Goal: Transaction & Acquisition: Purchase product/service

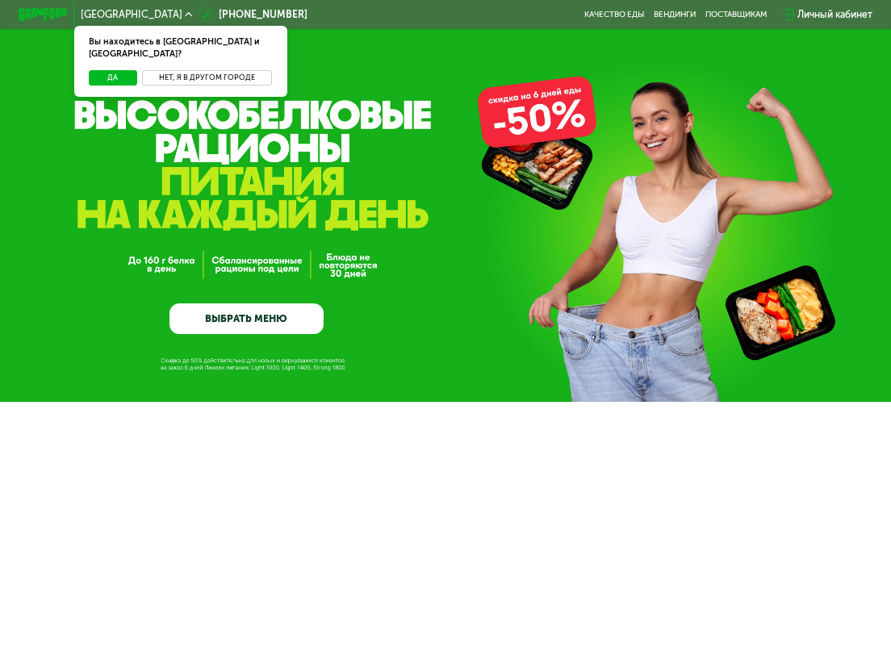
click at [182, 70] on button "Нет, я в другом городе" at bounding box center [207, 77] width 131 height 15
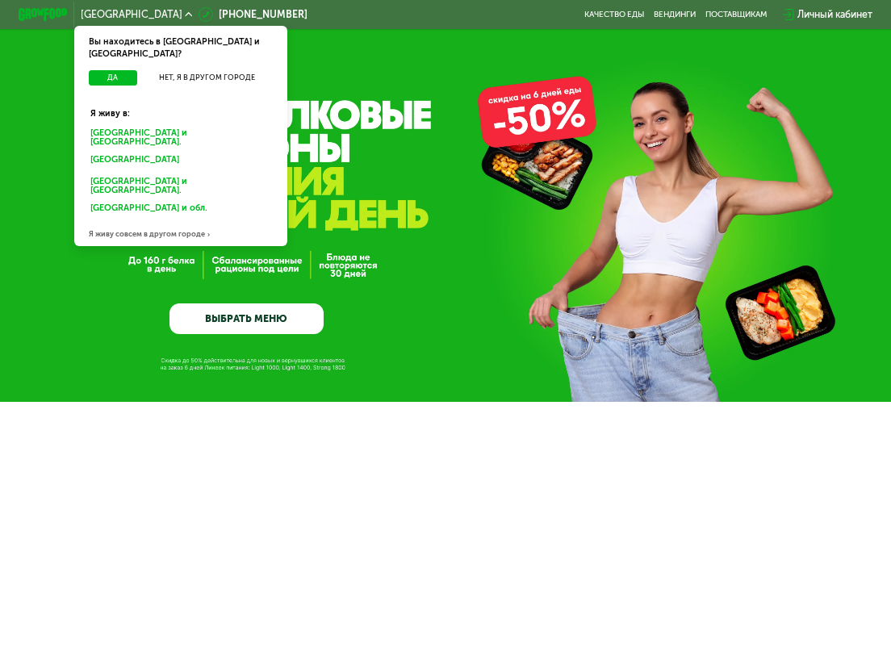
click at [157, 124] on div "[GEOGRAPHIC_DATA] и [GEOGRAPHIC_DATA]." at bounding box center [181, 137] width 198 height 26
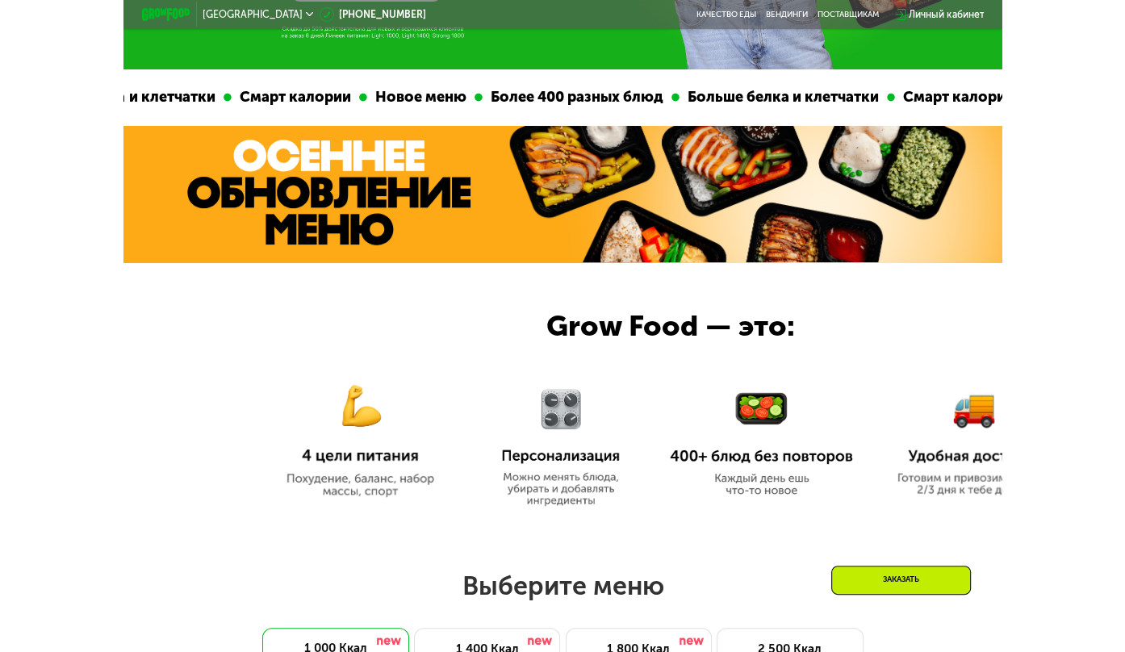
scroll to position [484, 0]
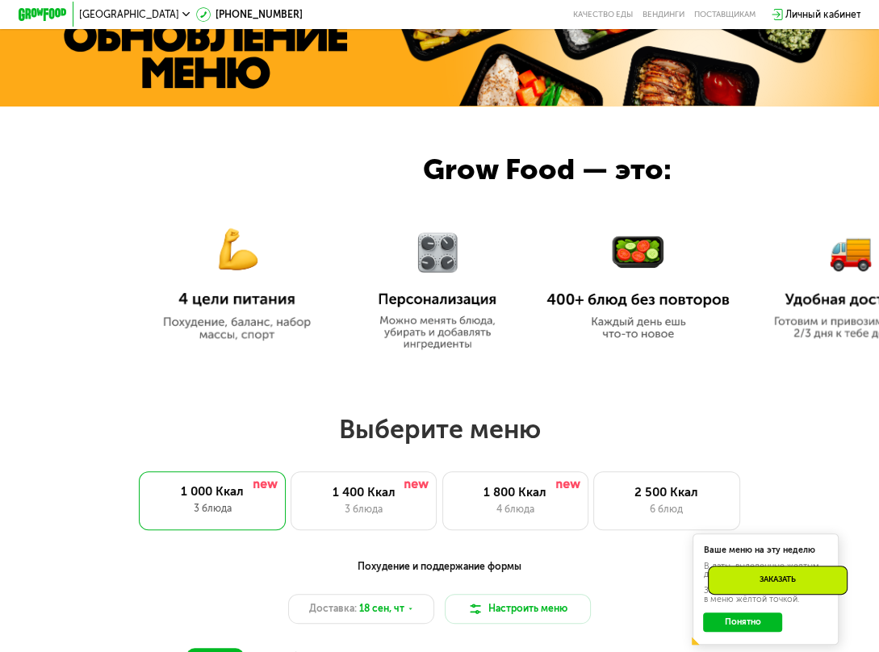
drag, startPoint x: 0, startPoint y: 389, endPoint x: -185, endPoint y: 380, distance: 185.0
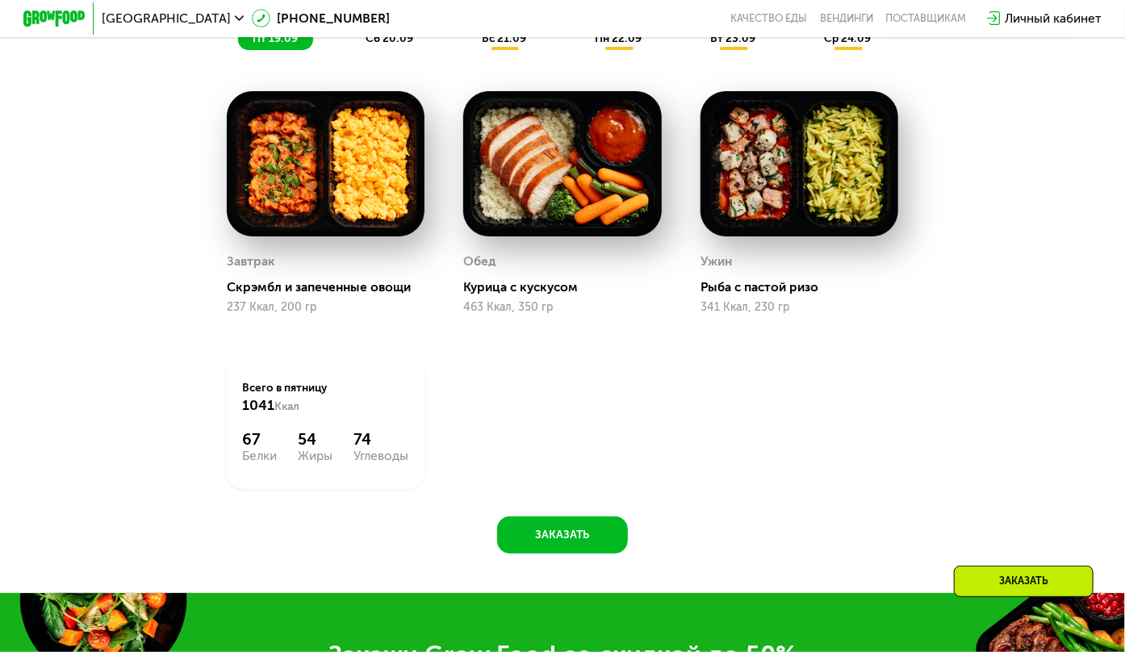
scroll to position [1130, 0]
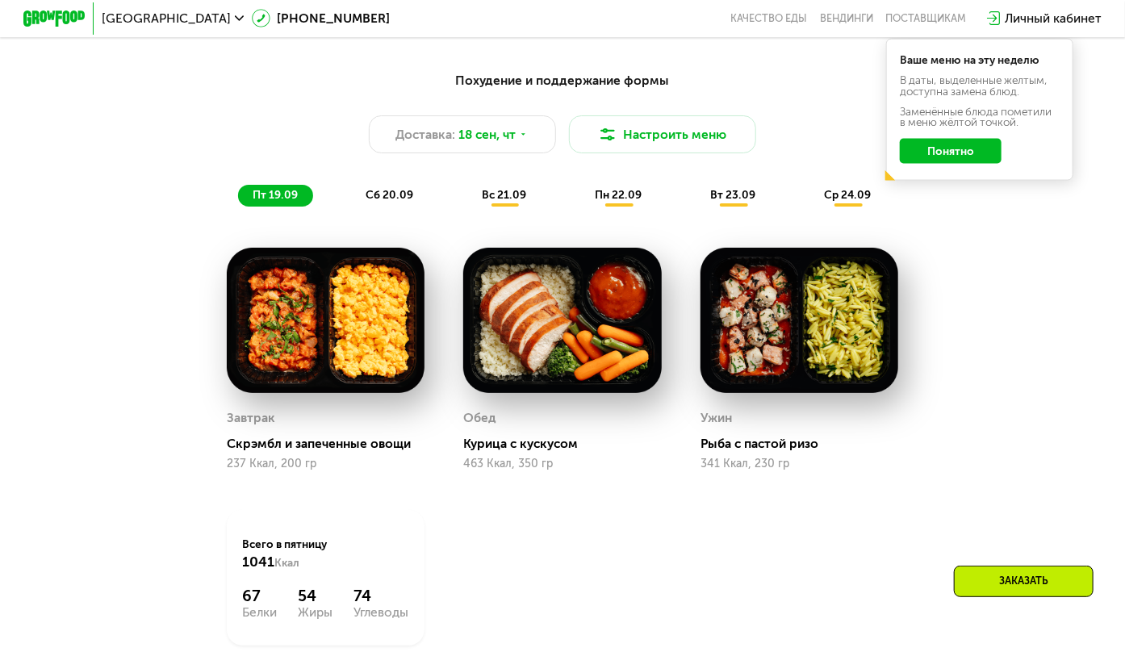
click at [609, 216] on div "Похудение и поддержание формы Доставка: 18 сен, чт Настроить меню пт 19.09 сб 2…" at bounding box center [562, 139] width 944 height 154
click at [613, 202] on span "пн 22.09" at bounding box center [618, 195] width 47 height 14
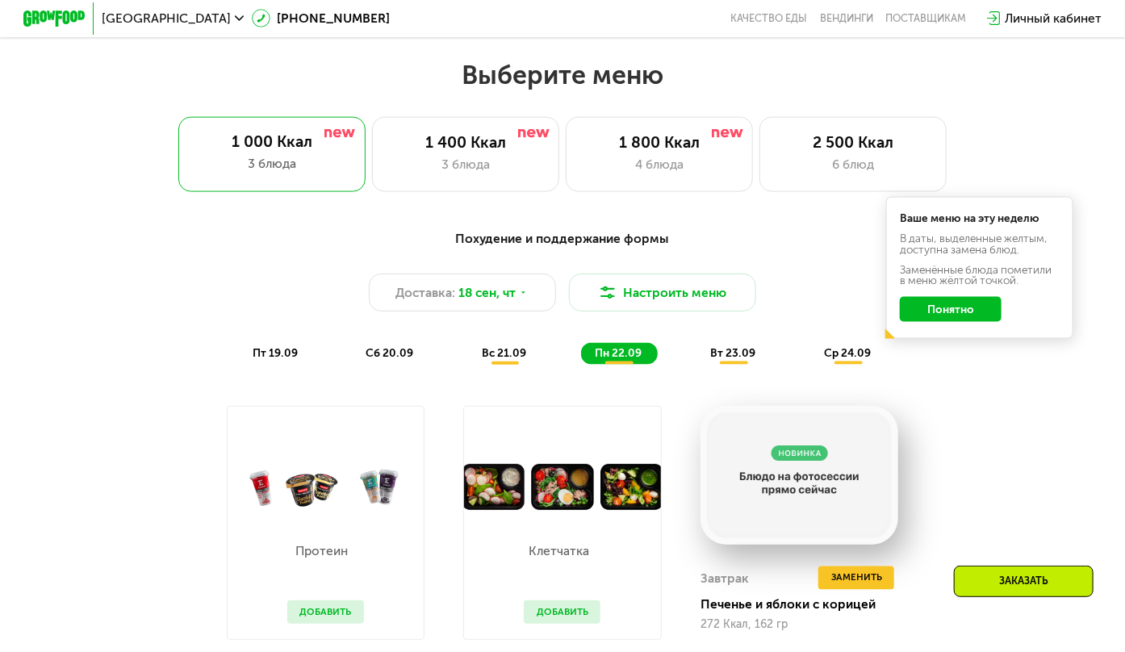
scroll to position [969, 0]
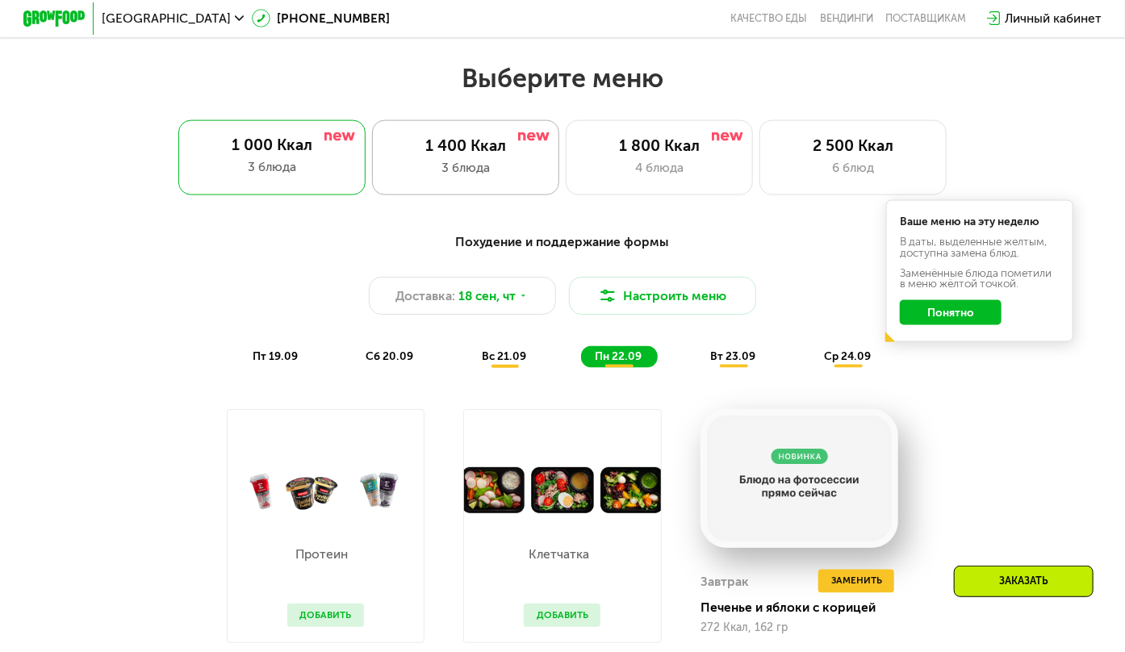
click at [428, 155] on div "1 400 Ккал" at bounding box center [465, 145] width 155 height 19
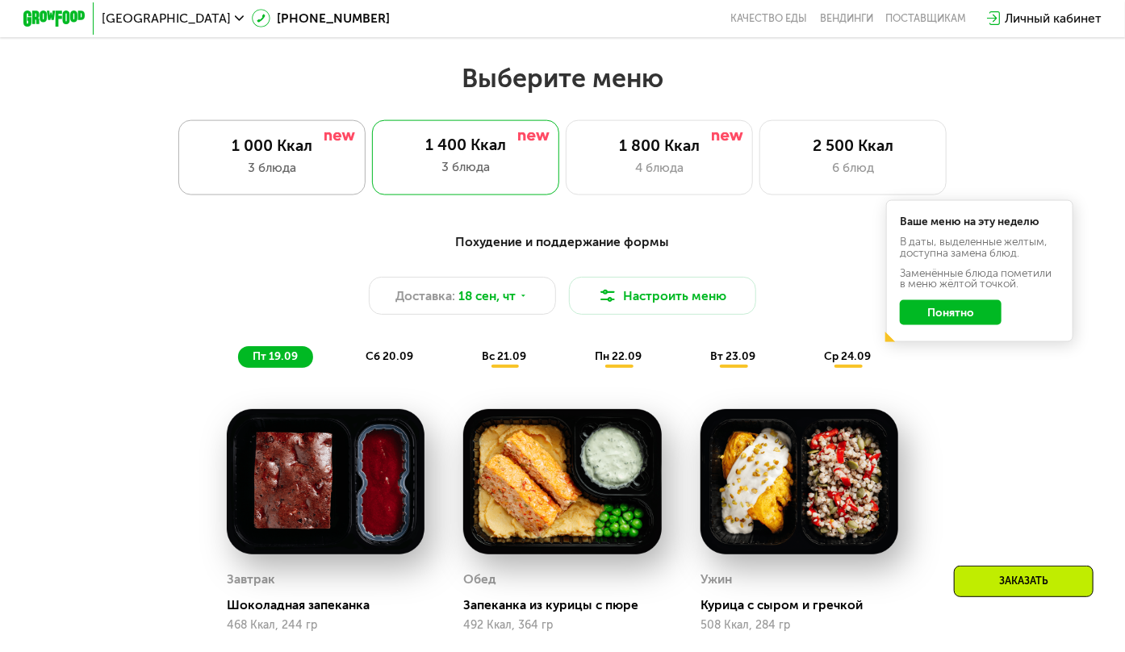
click at [224, 176] on div "3 блюда" at bounding box center [272, 167] width 155 height 19
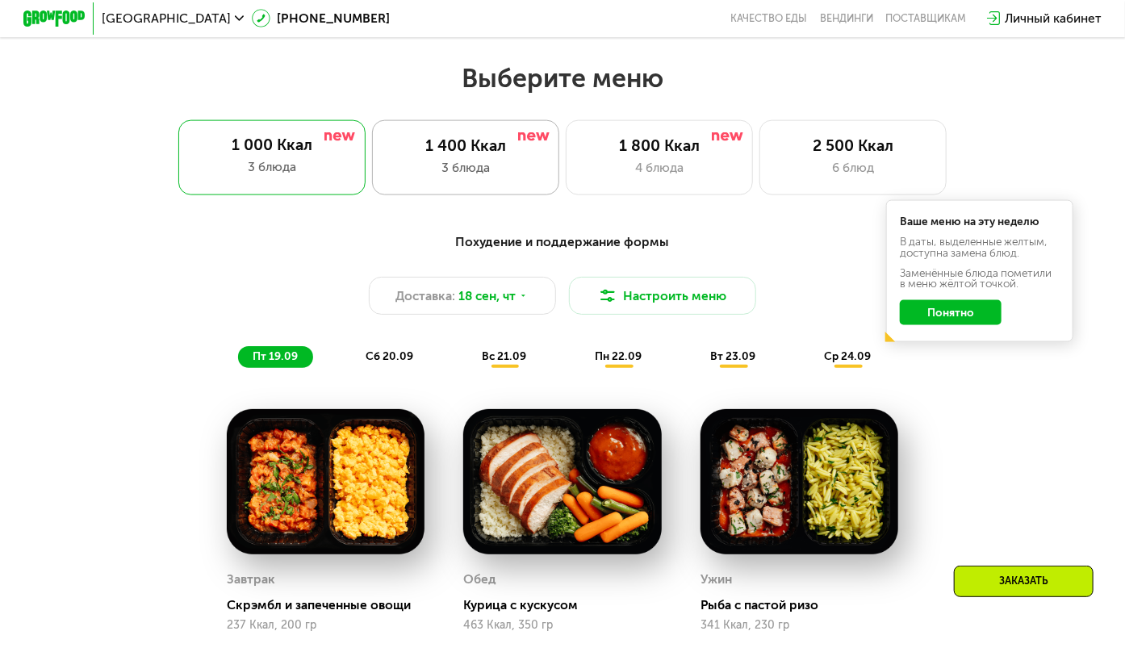
click at [435, 175] on div "3 блюда" at bounding box center [465, 167] width 155 height 19
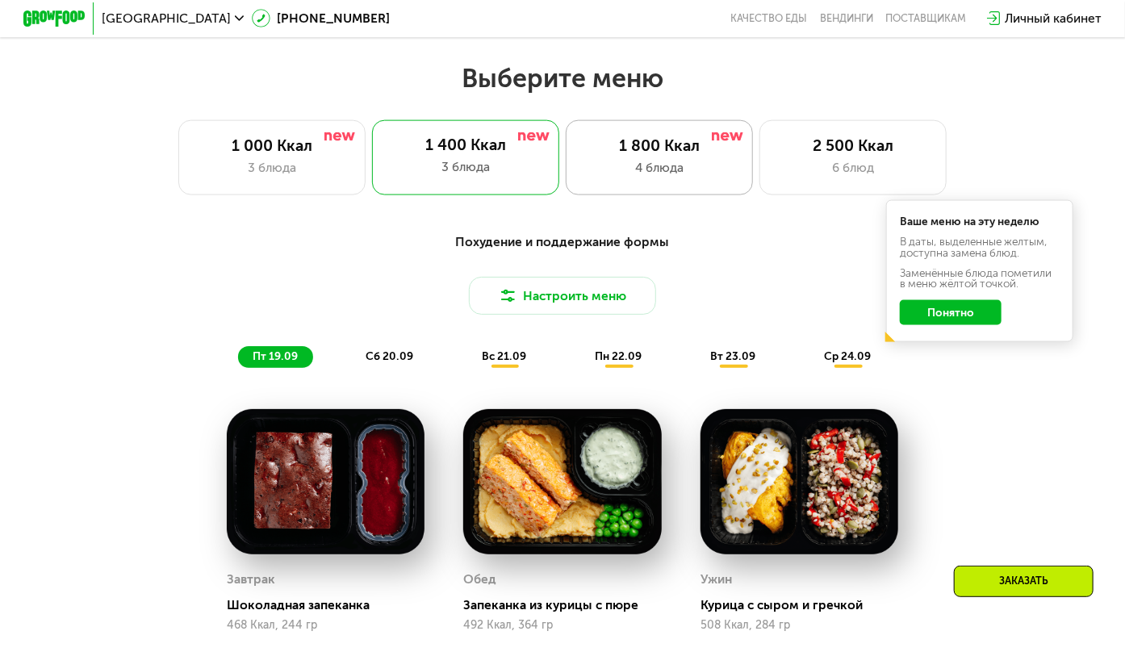
click at [687, 154] on div "1 800 Ккал" at bounding box center [659, 145] width 155 height 19
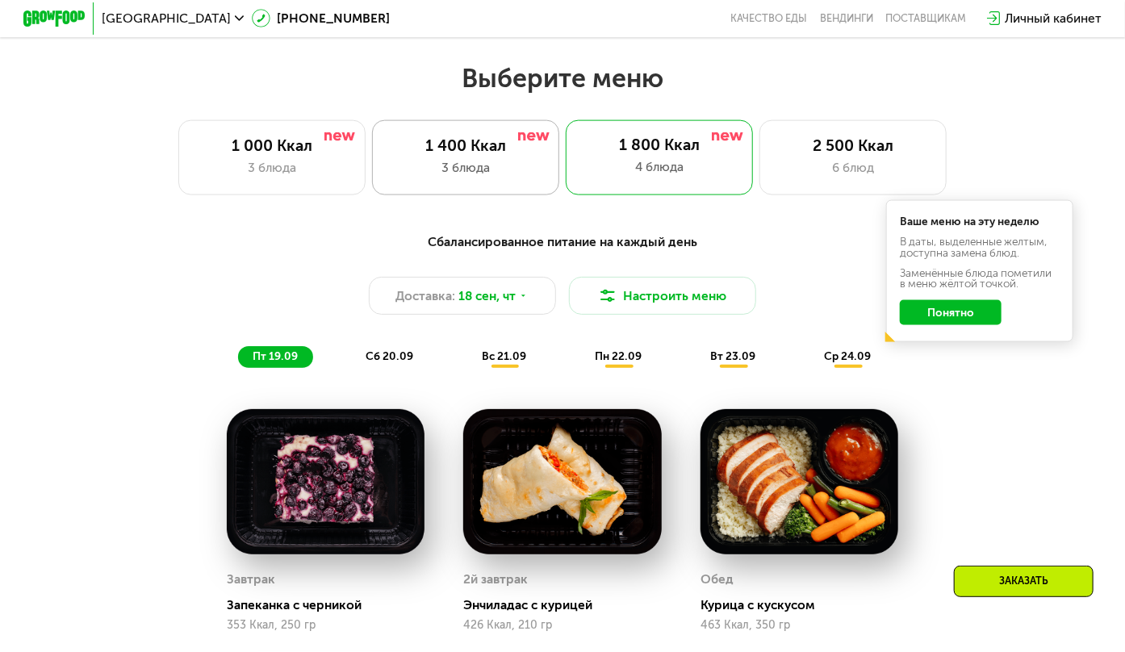
click at [455, 155] on div "1 400 Ккал" at bounding box center [465, 145] width 155 height 19
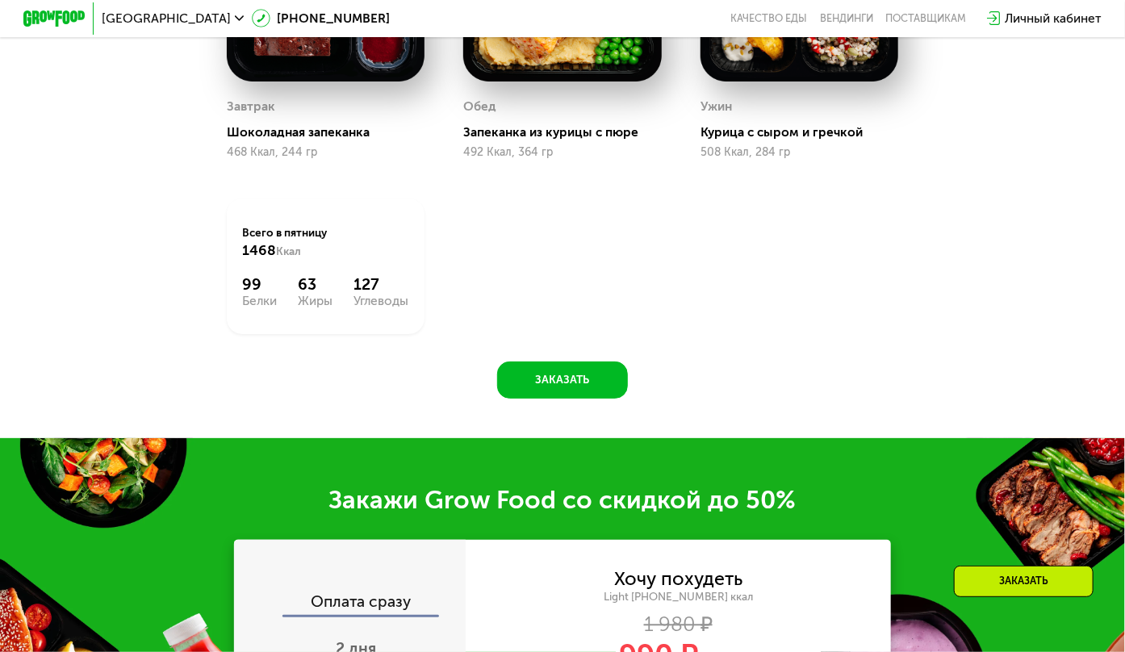
scroll to position [1453, 0]
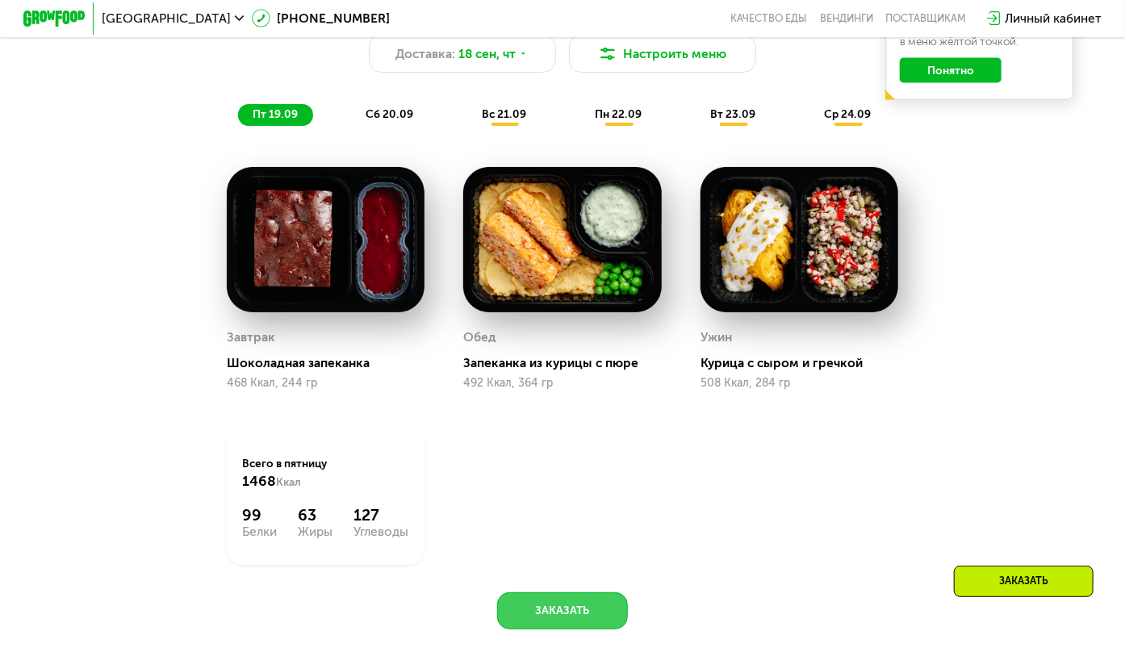
click at [538, 630] on button "Заказать" at bounding box center [562, 610] width 131 height 37
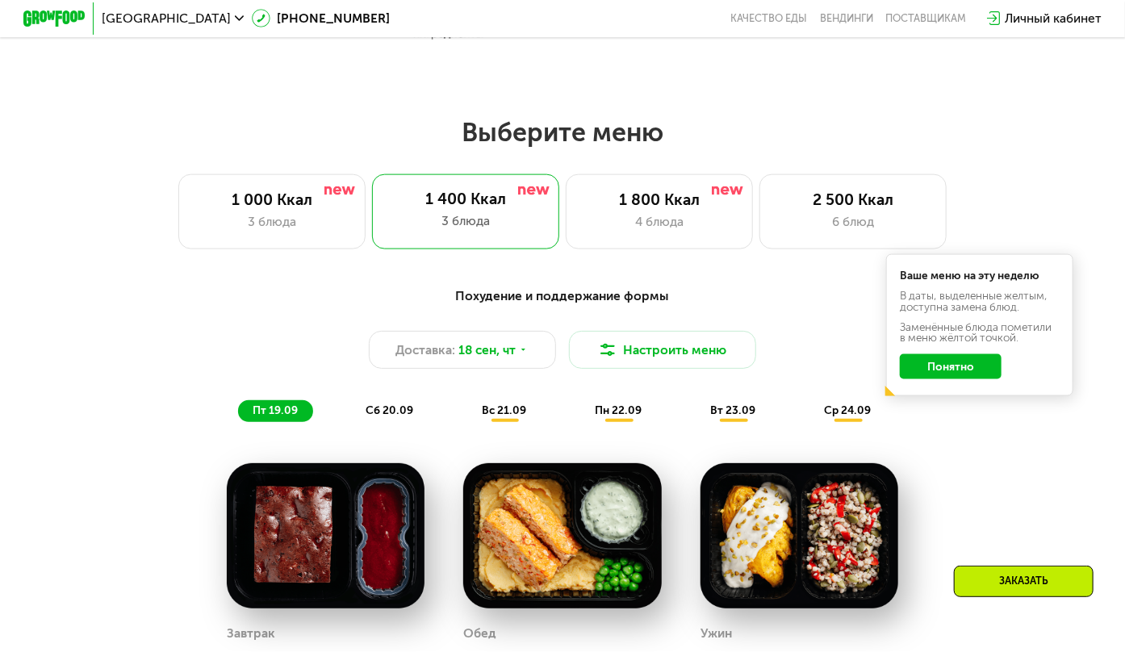
scroll to position [1007, 0]
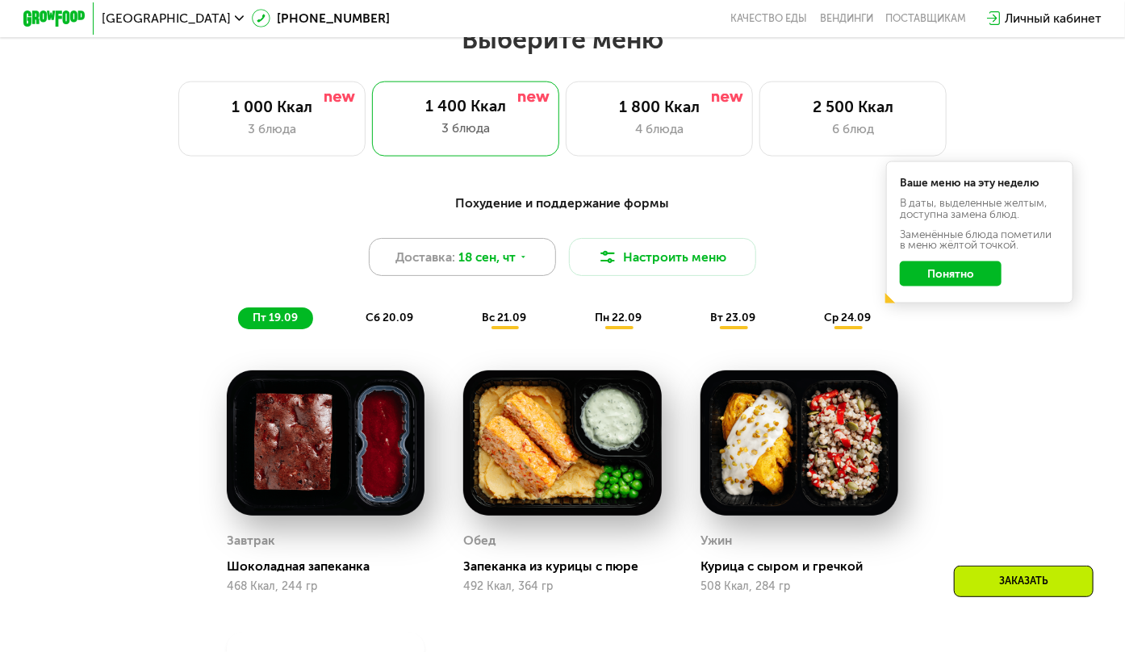
click at [532, 266] on div "Доставка: 18 сен, чт" at bounding box center [462, 256] width 187 height 37
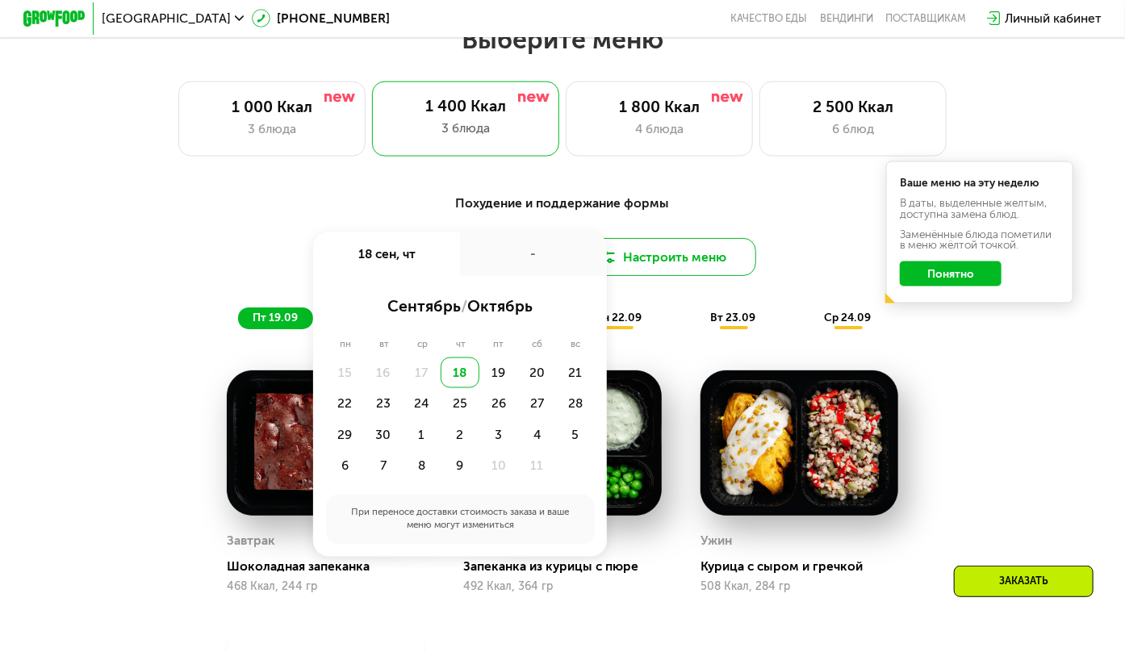
click at [659, 270] on button "Настроить меню" at bounding box center [662, 256] width 187 height 37
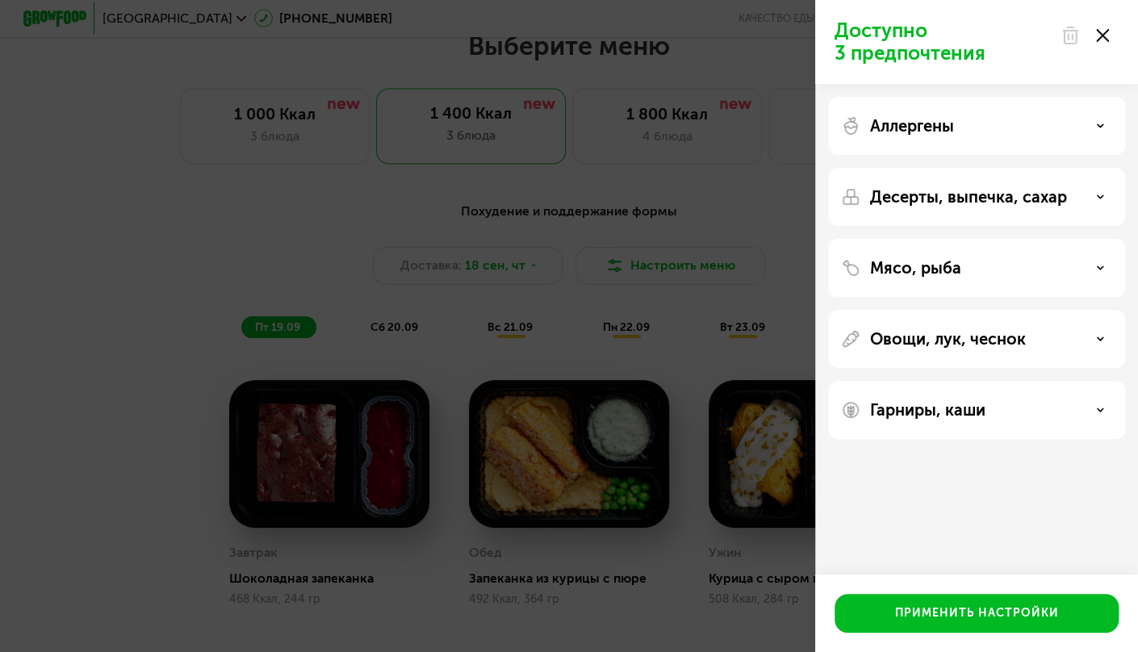
click at [687, 161] on div "Доступно 3 предпочтения Аллергены Десерты, выпечка, сахар Мясо, рыба Овощи, лук…" at bounding box center [569, 326] width 1138 height 652
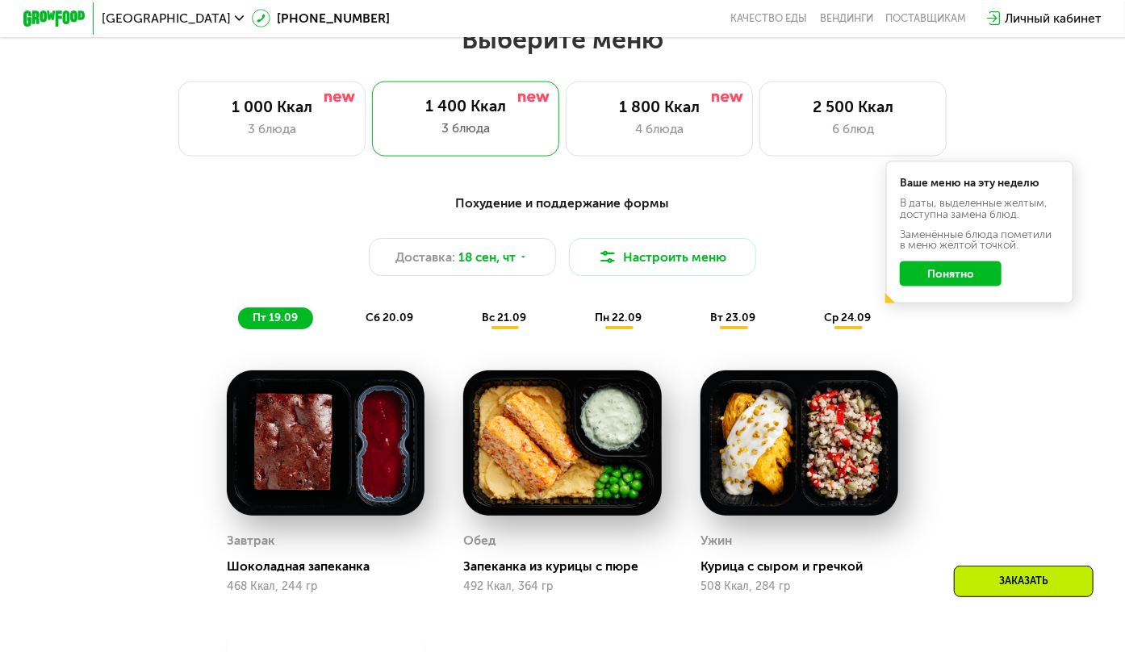
click at [890, 279] on button "Понятно" at bounding box center [951, 274] width 102 height 25
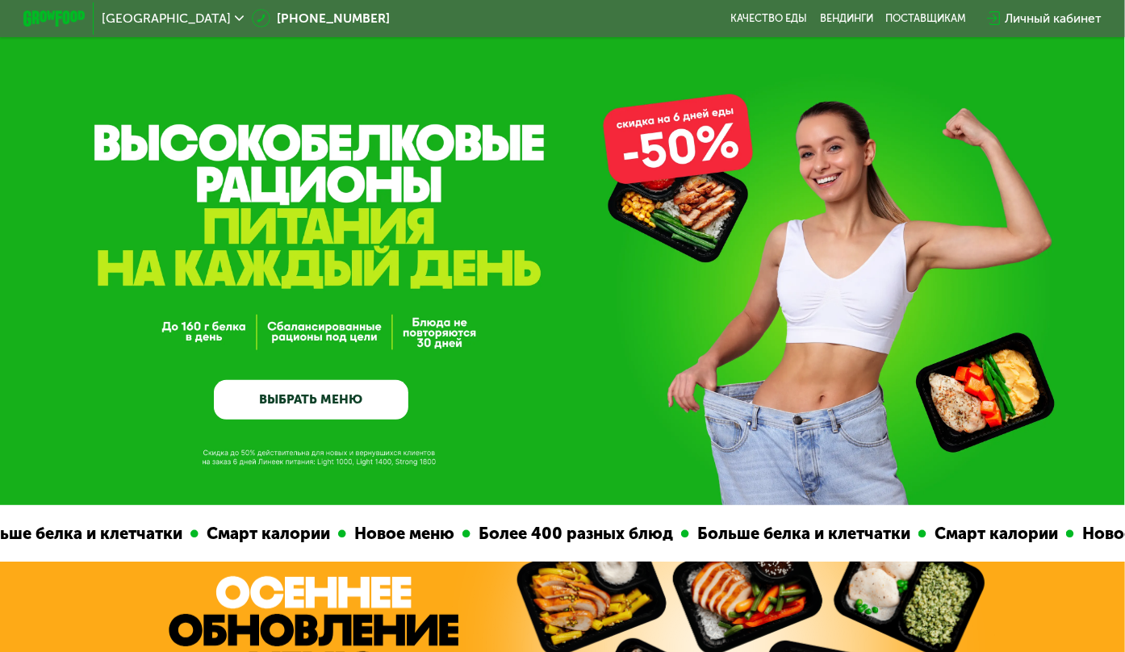
scroll to position [0, 0]
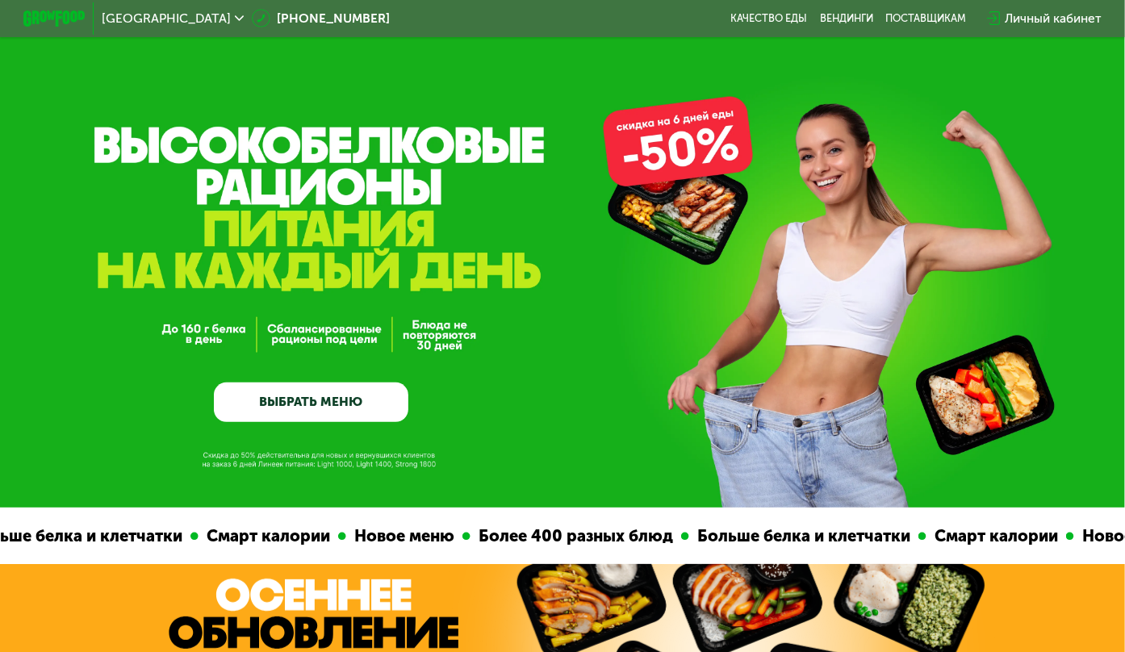
click at [281, 418] on link "ВЫБРАТЬ МЕНЮ" at bounding box center [311, 402] width 195 height 39
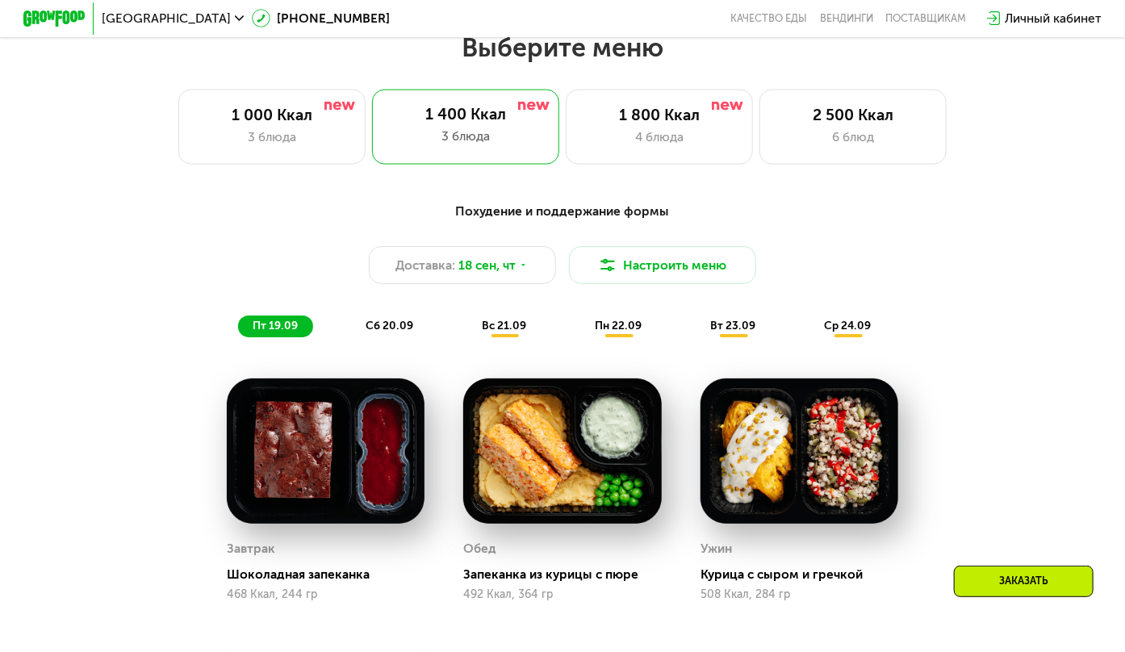
scroll to position [1080, 0]
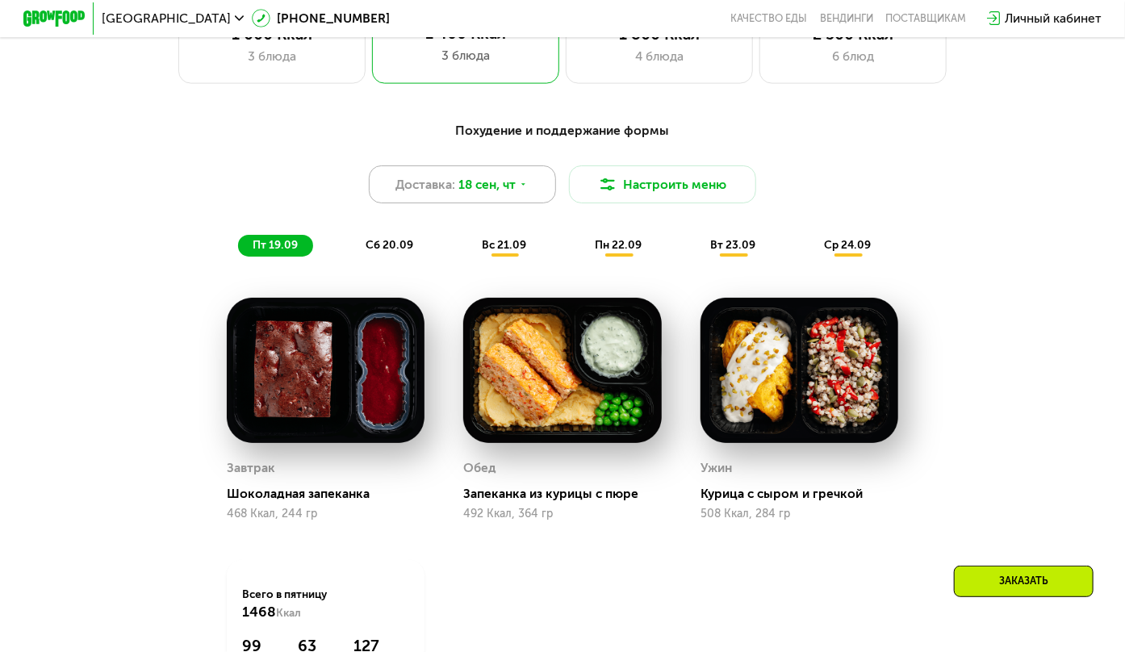
click at [530, 192] on div "Доставка: 18 сен, чт" at bounding box center [462, 183] width 187 height 37
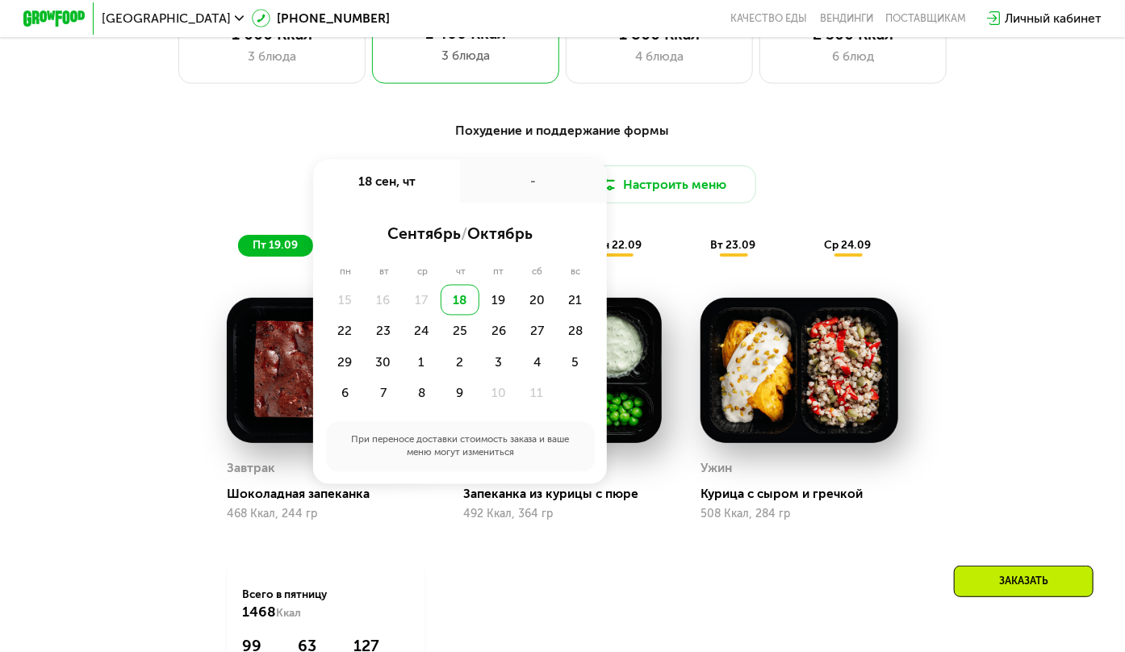
click at [530, 192] on div "-" at bounding box center [533, 182] width 147 height 44
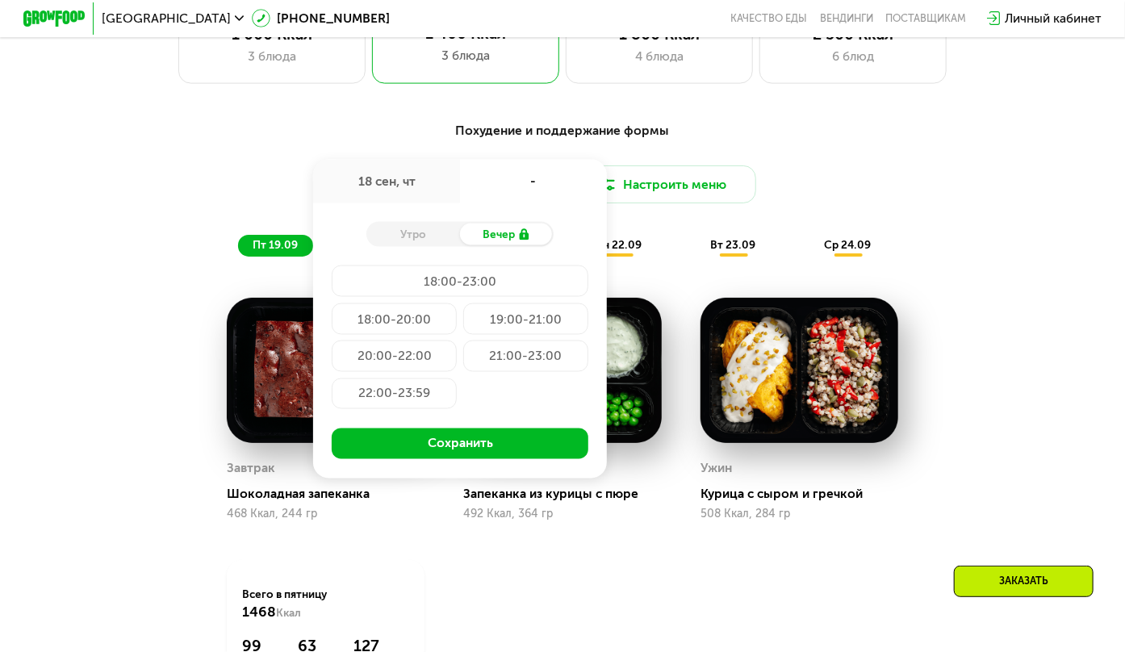
click at [393, 179] on div "18 сен, чт" at bounding box center [386, 182] width 147 height 44
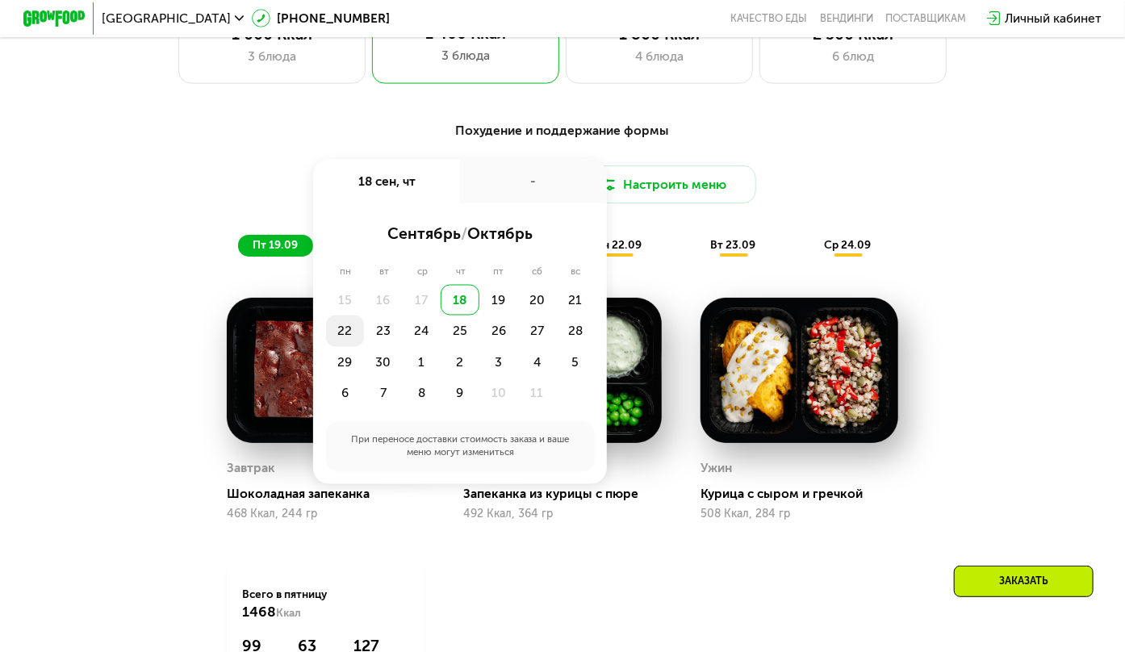
click at [340, 347] on div "22" at bounding box center [345, 331] width 39 height 31
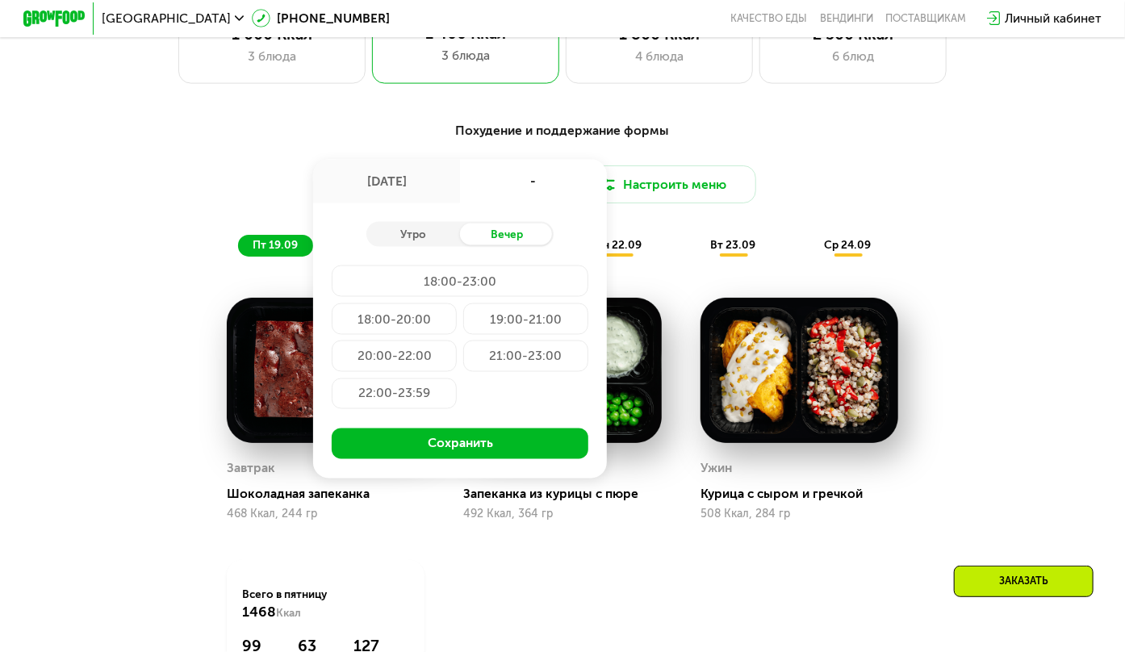
click at [431, 329] on div "18:00-20:00" at bounding box center [394, 318] width 125 height 31
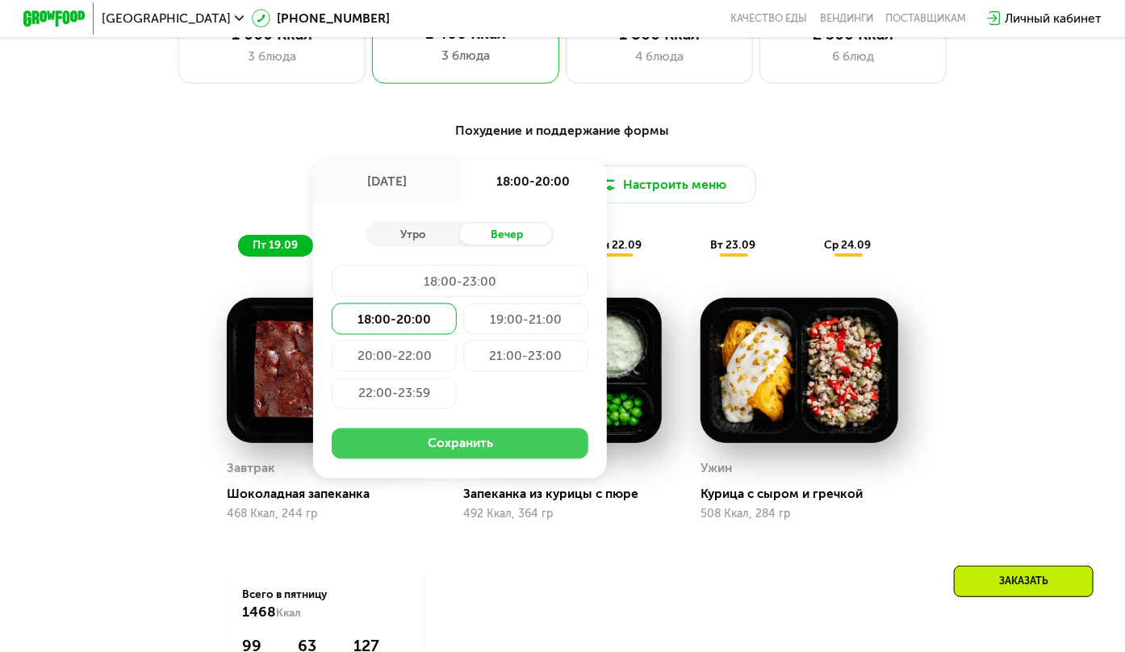
click at [527, 460] on button "Сохранить" at bounding box center [460, 444] width 257 height 31
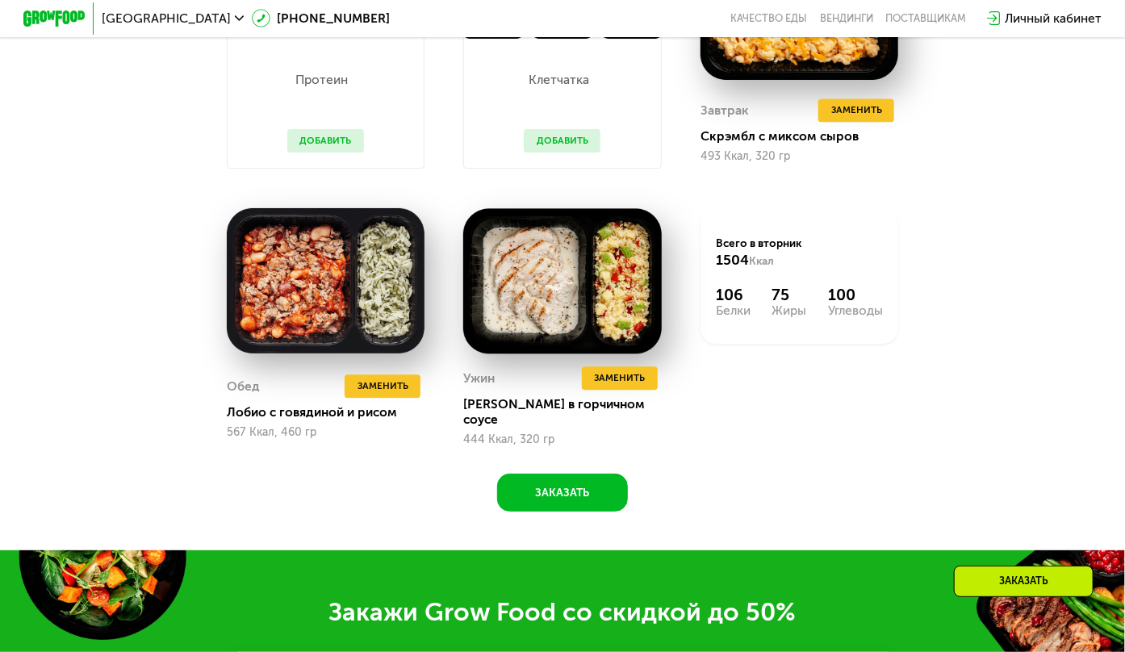
scroll to position [1564, 0]
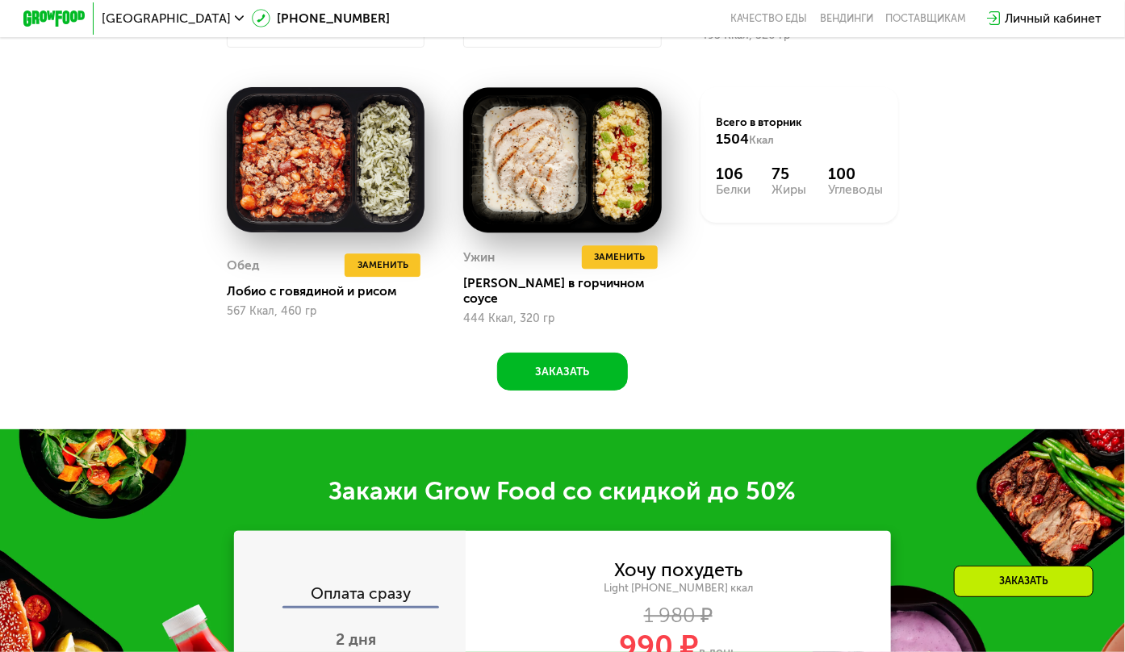
click at [489, 372] on div "Похудение и поддержание формы Доставка: 22 сен, пн Настроить меню вт 23.09 ср 2…" at bounding box center [563, 9] width 963 height 763
click at [517, 383] on button "Заказать" at bounding box center [562, 371] width 131 height 37
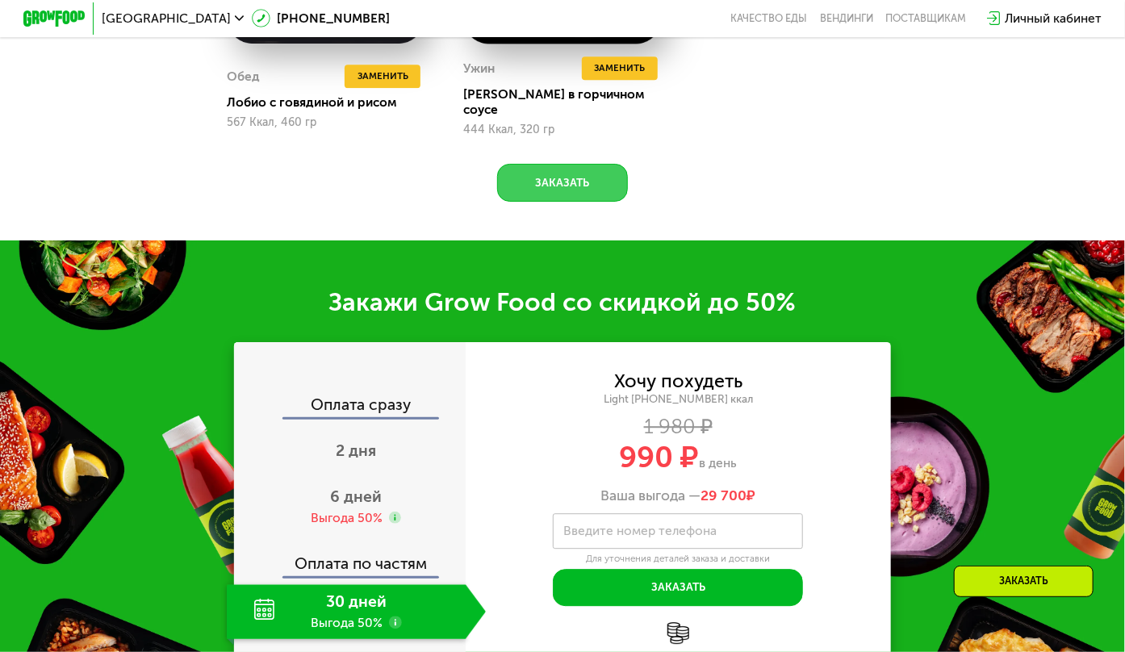
scroll to position [1994, 0]
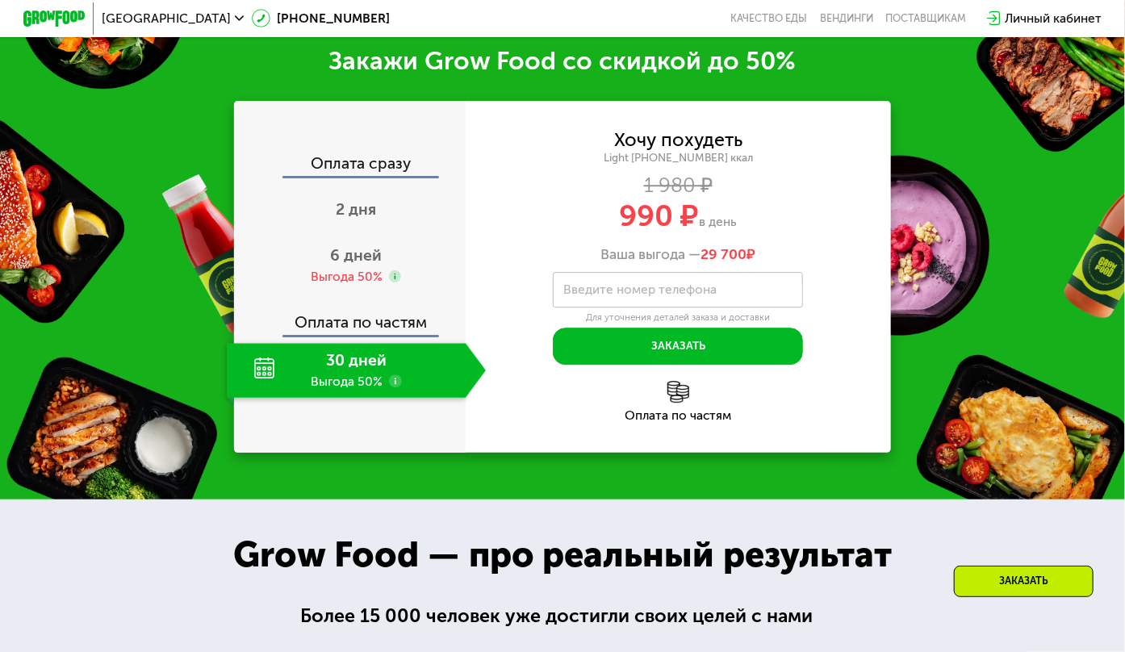
click at [597, 286] on label "Введите номер телефона" at bounding box center [639, 290] width 153 height 9
click at [597, 286] on input "Введите номер телефона" at bounding box center [678, 290] width 250 height 36
click at [391, 279] on use at bounding box center [395, 276] width 12 height 12
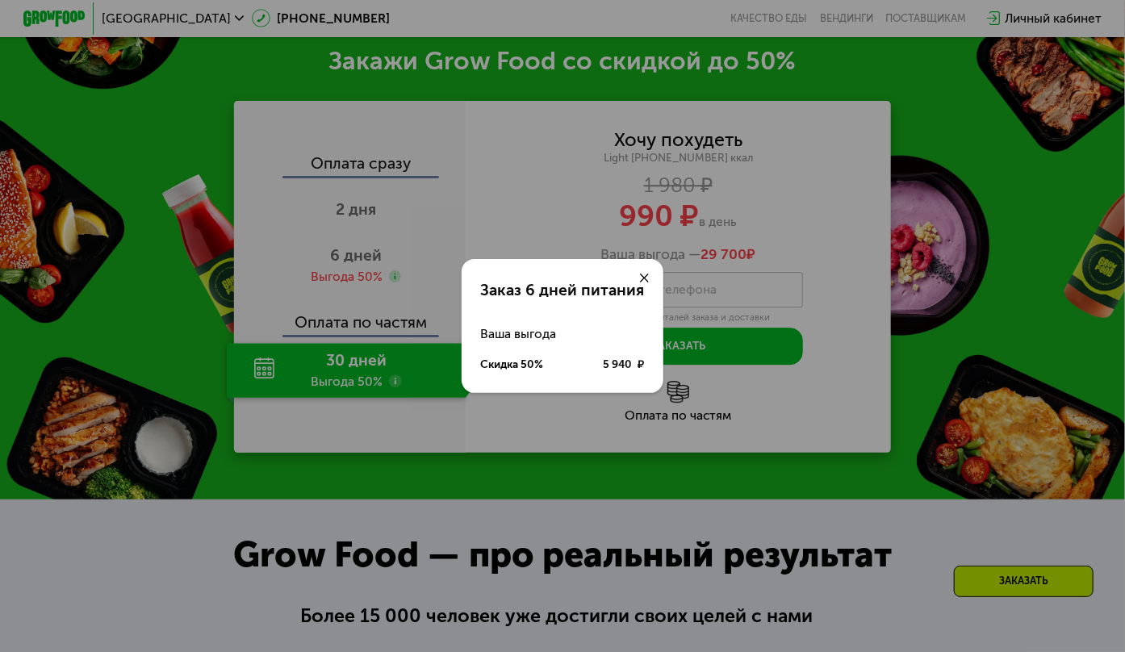
click at [648, 276] on icon at bounding box center [645, 279] width 10 height 10
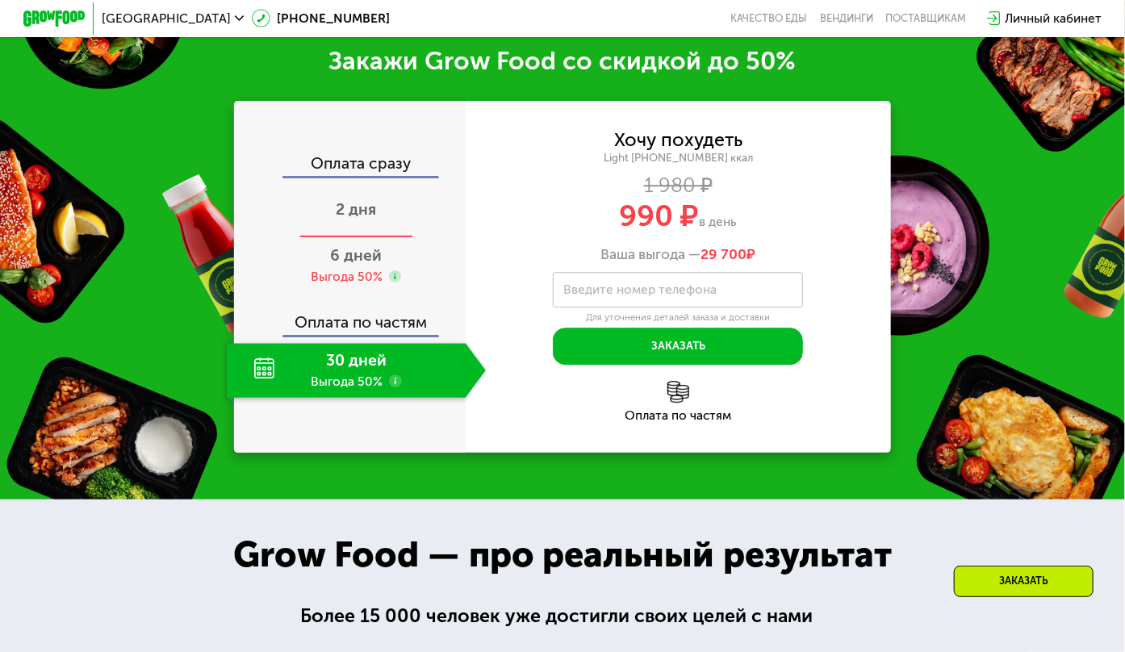
click at [370, 211] on span "2 дня" at bounding box center [356, 209] width 40 height 19
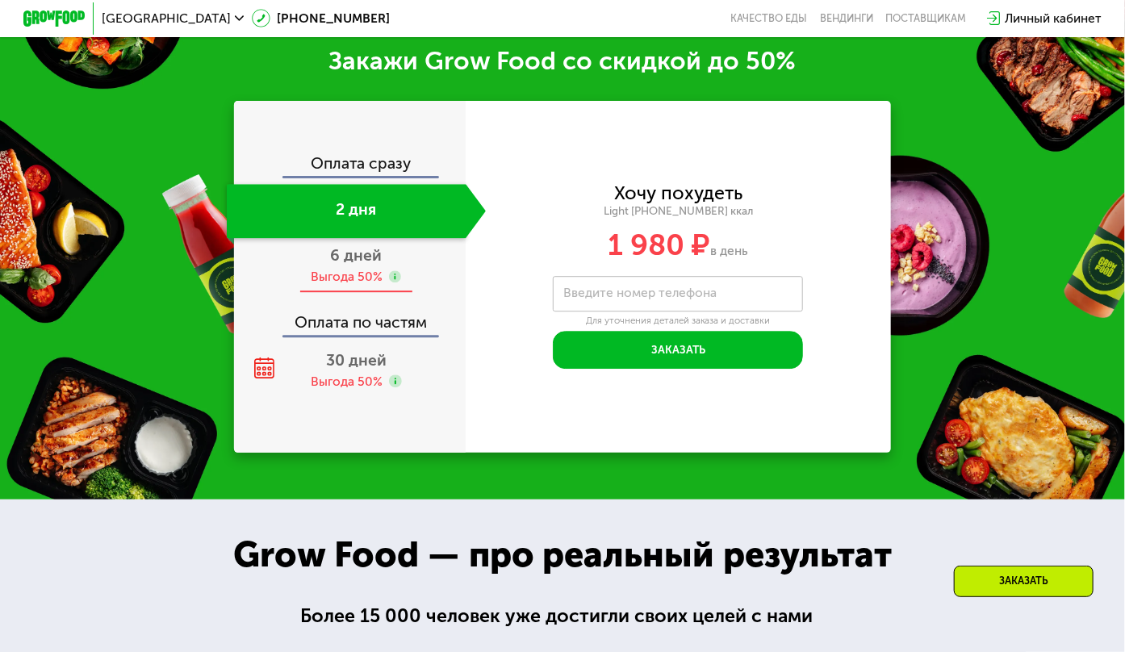
click at [374, 248] on div "6 дней Выгода 50%" at bounding box center [356, 265] width 259 height 55
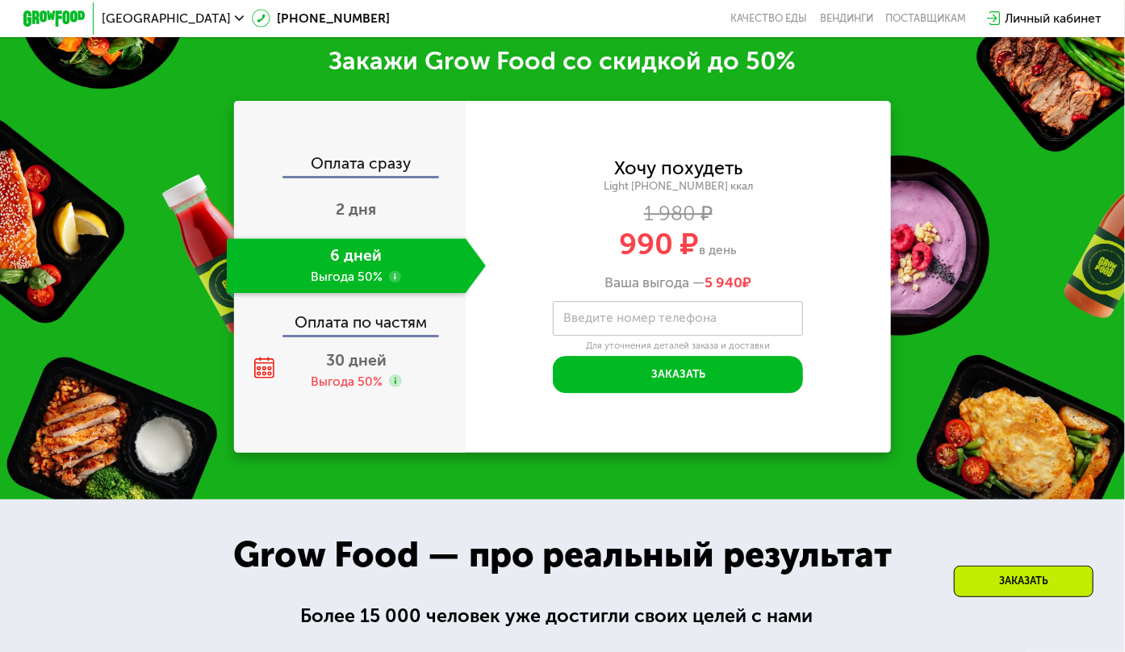
click at [372, 167] on div "Оплата сразу" at bounding box center [351, 166] width 230 height 20
click at [370, 328] on div "Оплата по частям" at bounding box center [351, 317] width 230 height 36
click at [371, 200] on div "2 дня" at bounding box center [356, 211] width 259 height 55
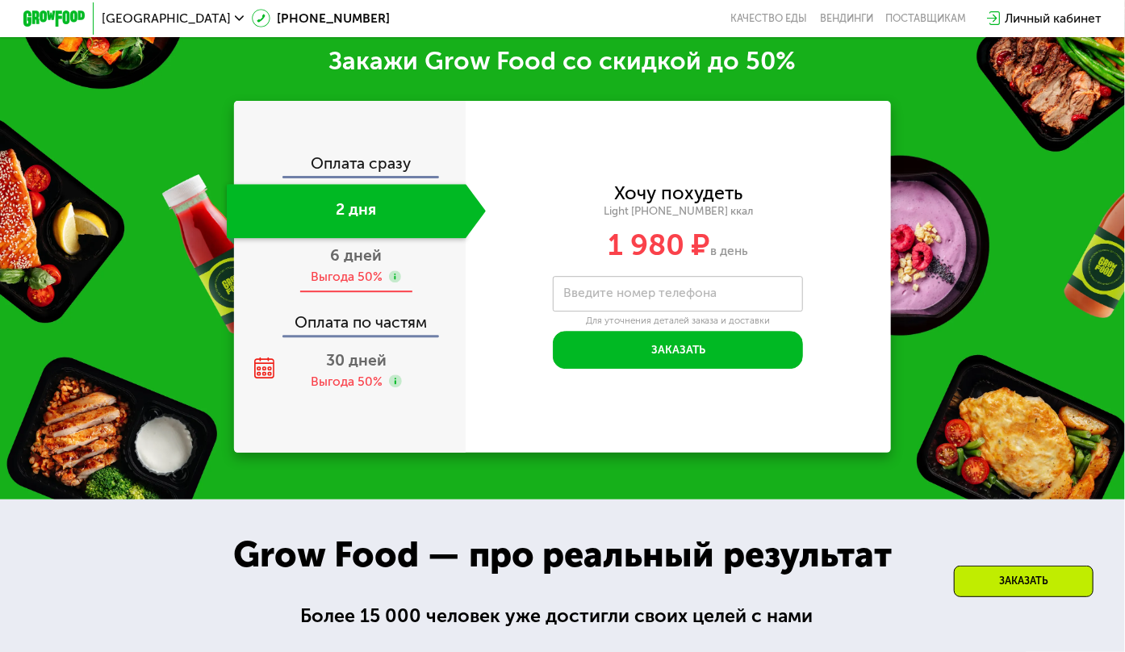
click at [358, 265] on span "6 дней" at bounding box center [356, 255] width 52 height 19
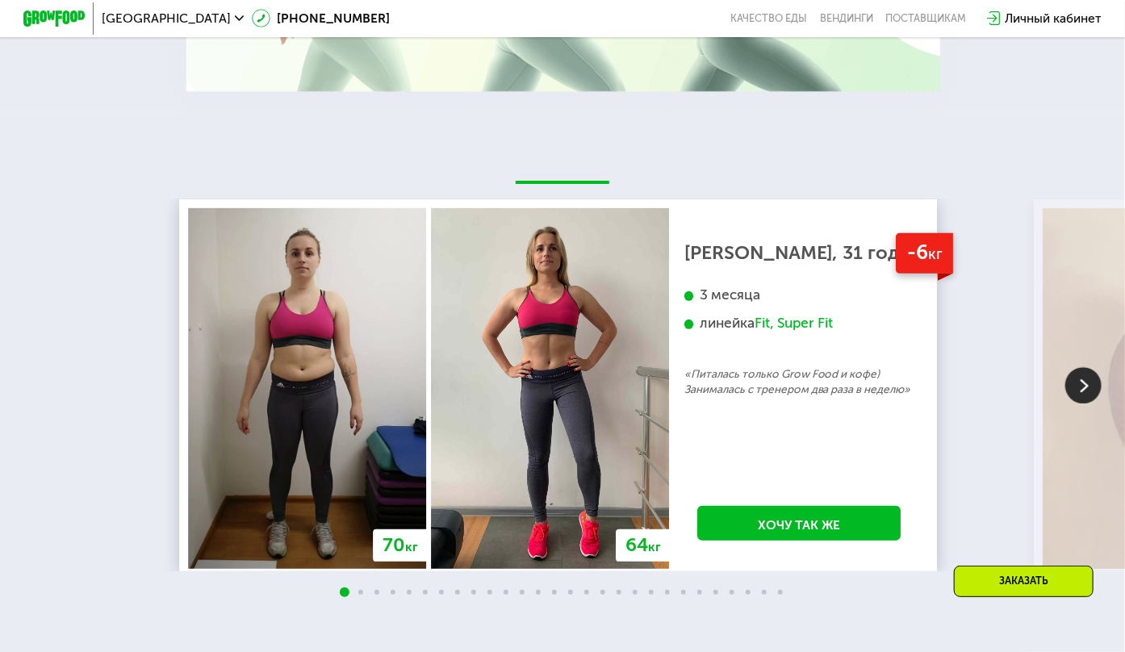
scroll to position [3124, 0]
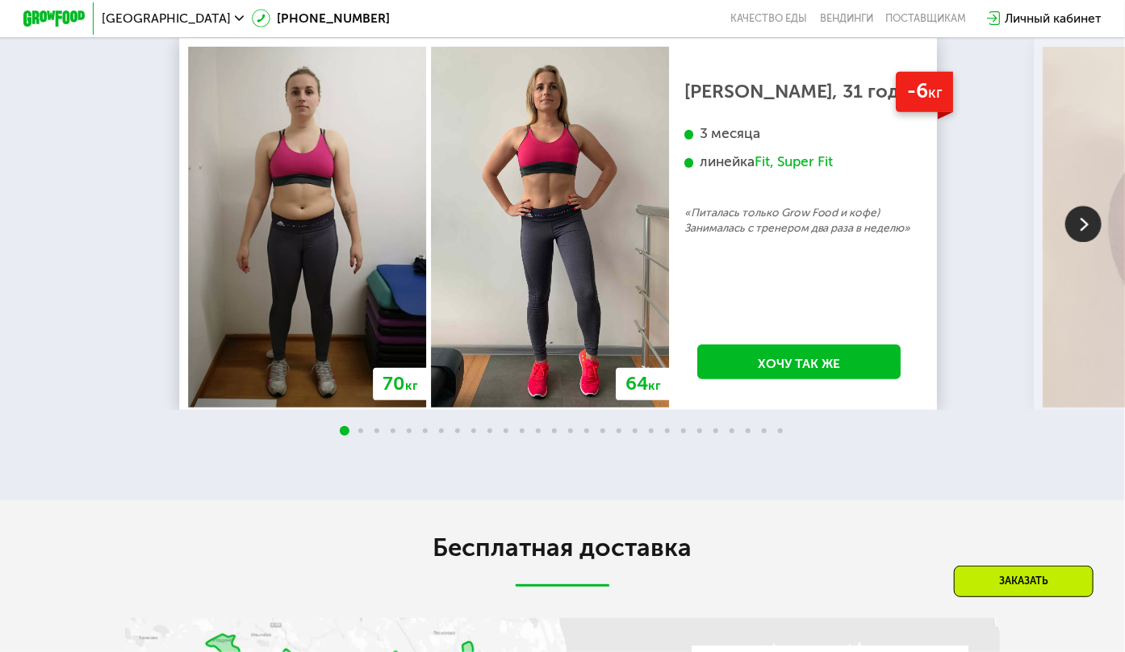
click at [890, 231] on img at bounding box center [1083, 225] width 36 height 36
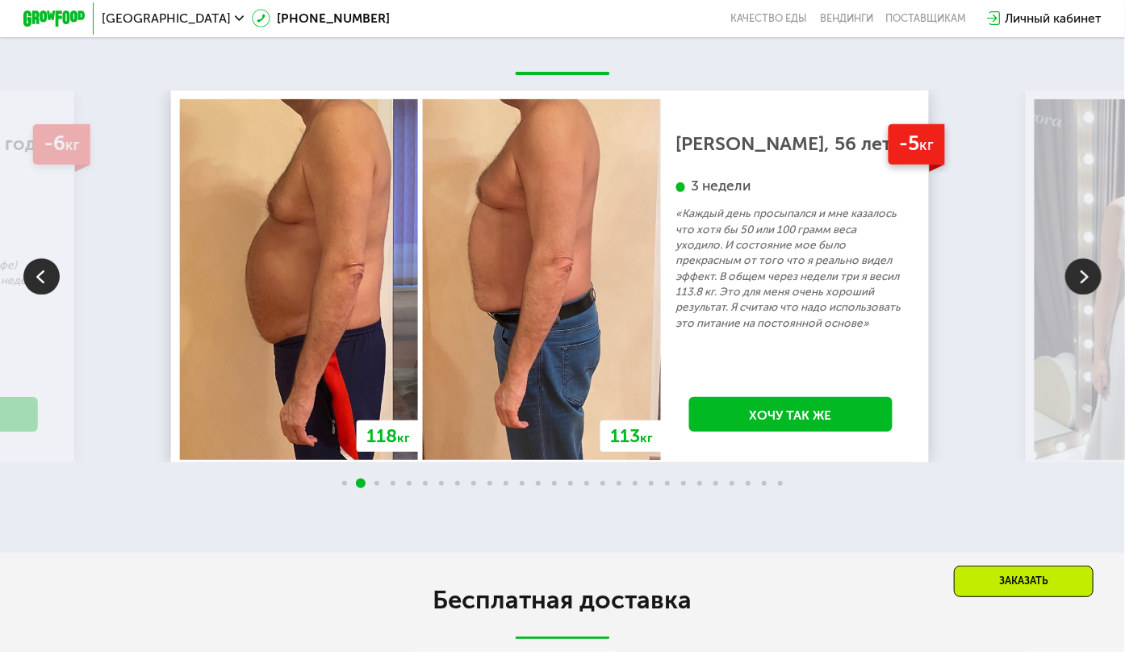
scroll to position [3044, 0]
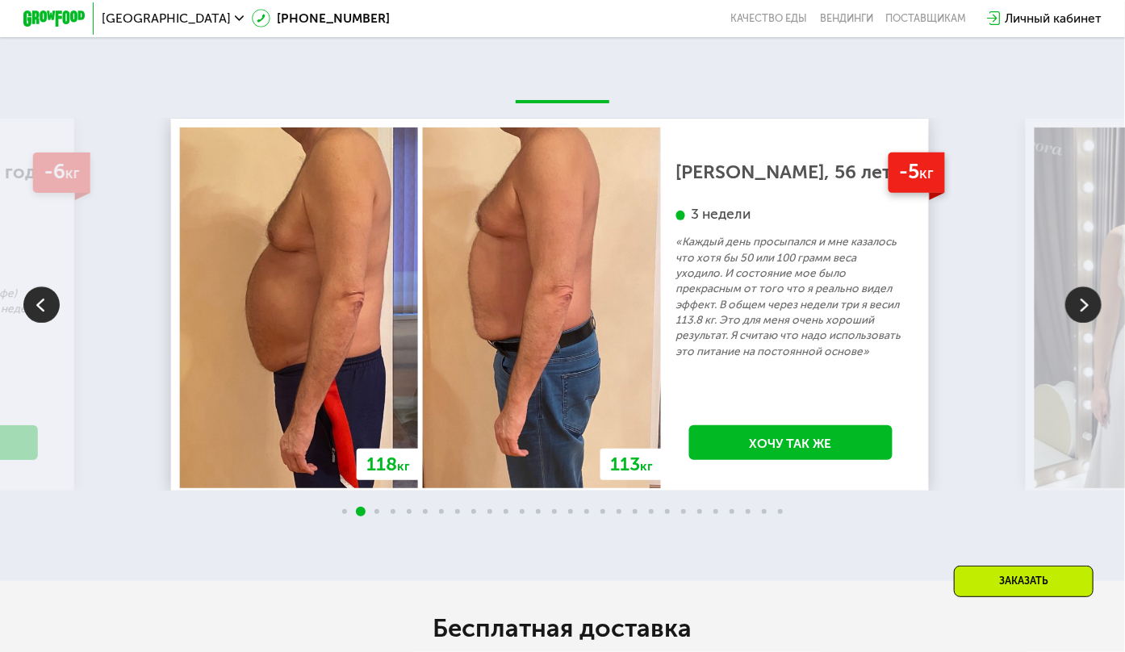
click at [890, 320] on img at bounding box center [1083, 305] width 36 height 36
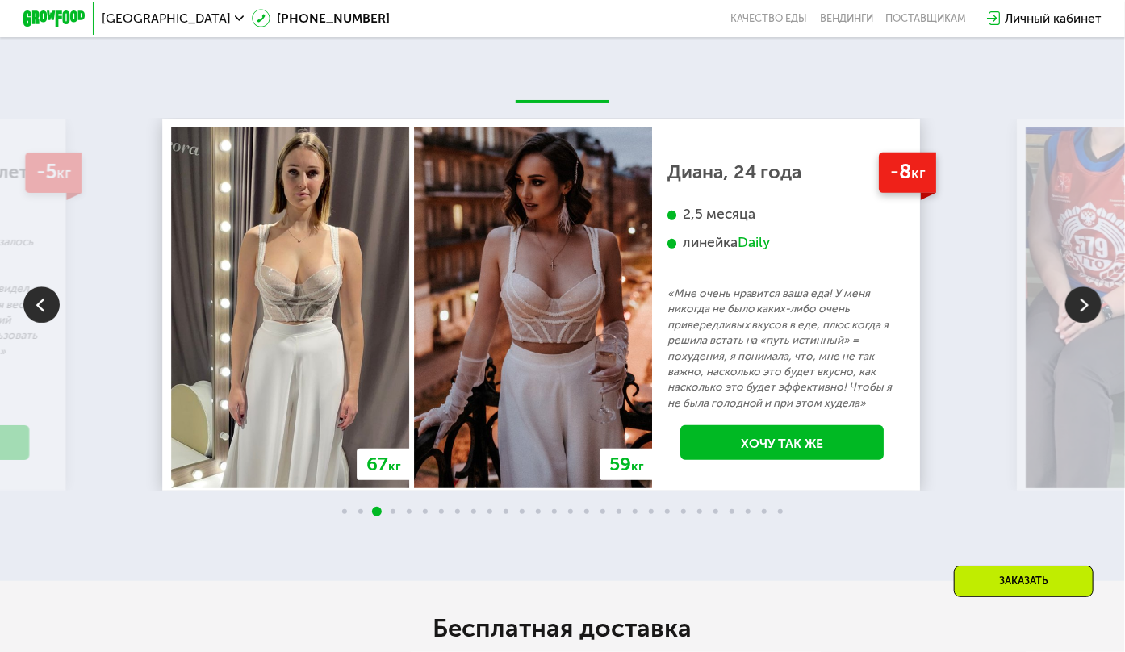
click at [890, 320] on img at bounding box center [1083, 305] width 36 height 36
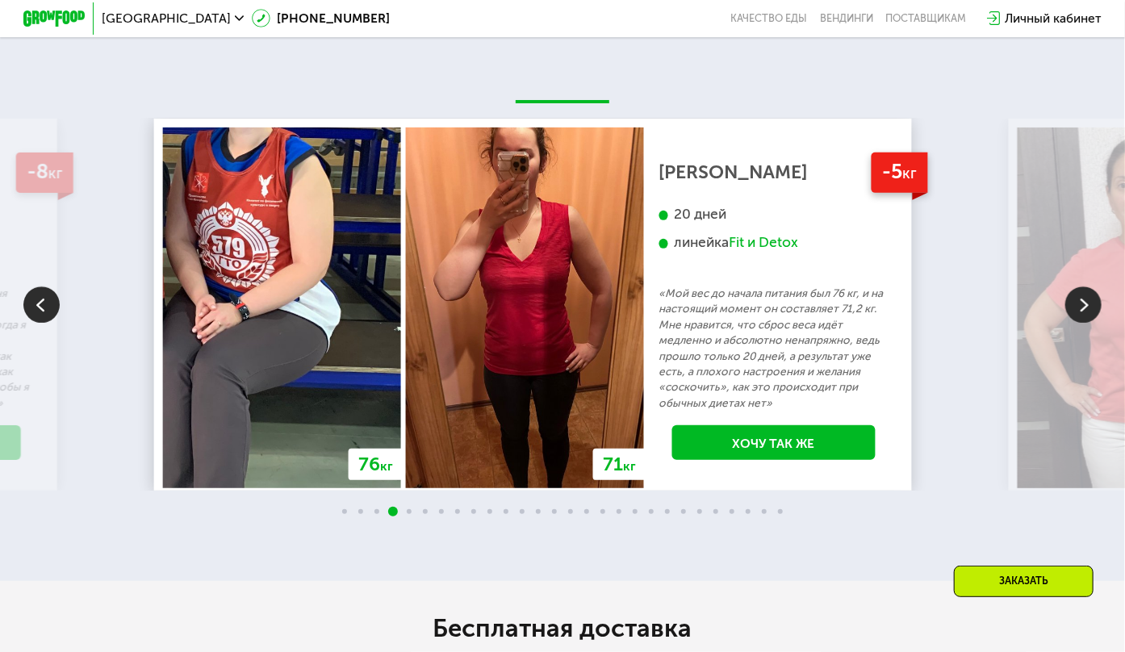
click at [55, 316] on img at bounding box center [41, 305] width 36 height 36
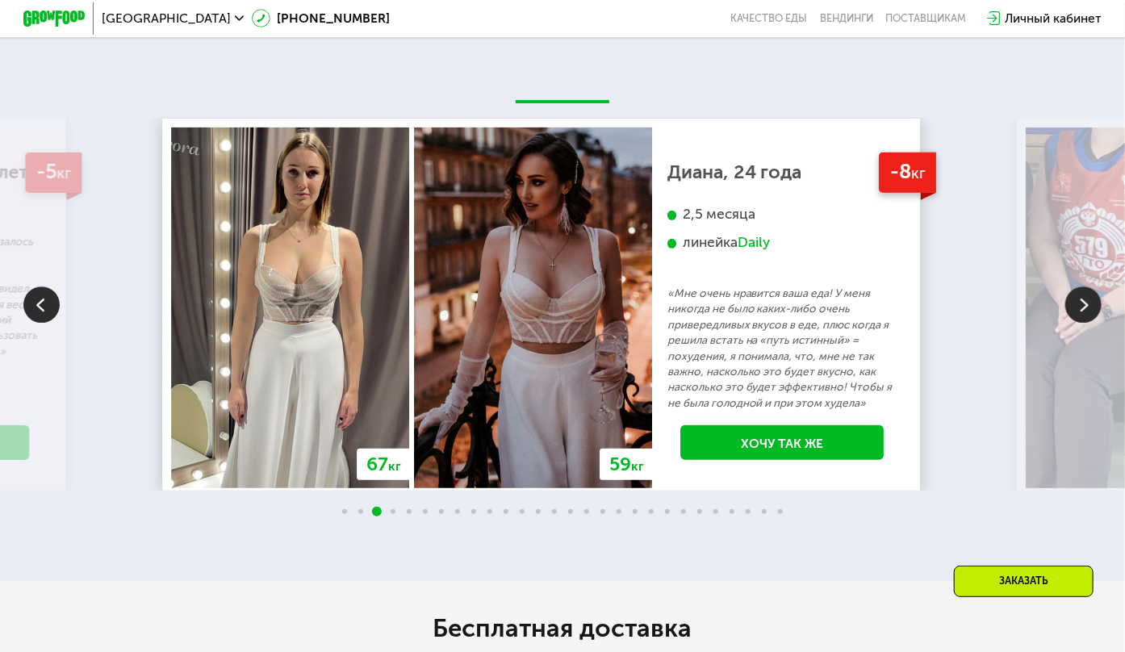
click at [890, 312] on img at bounding box center [1083, 305] width 36 height 36
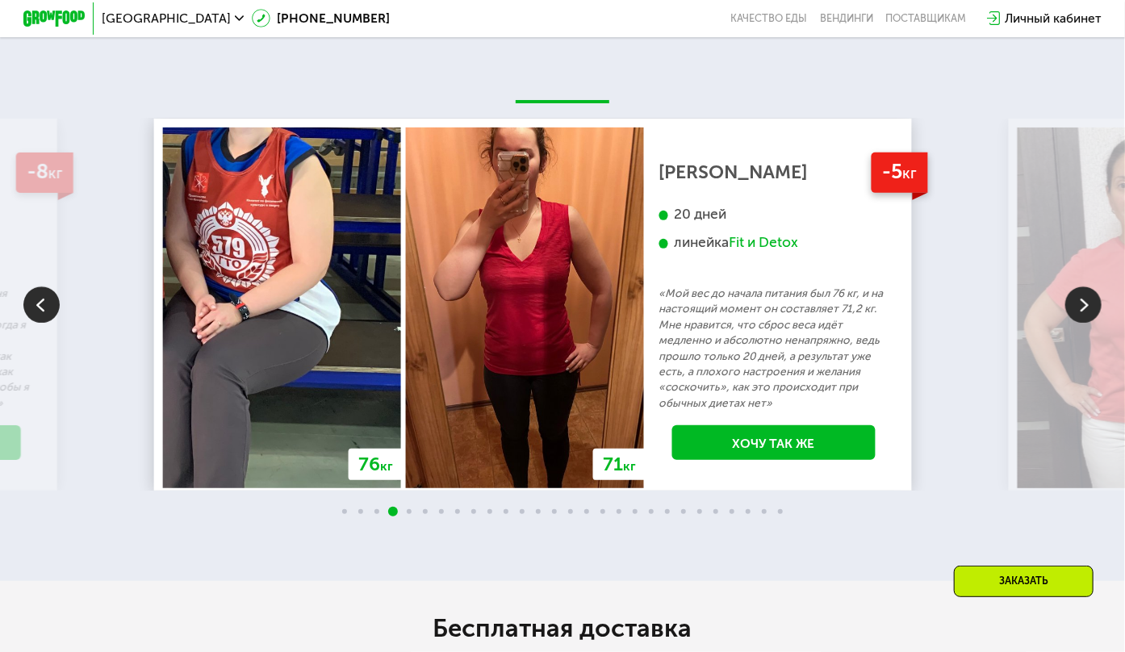
click at [890, 312] on img at bounding box center [1083, 305] width 36 height 36
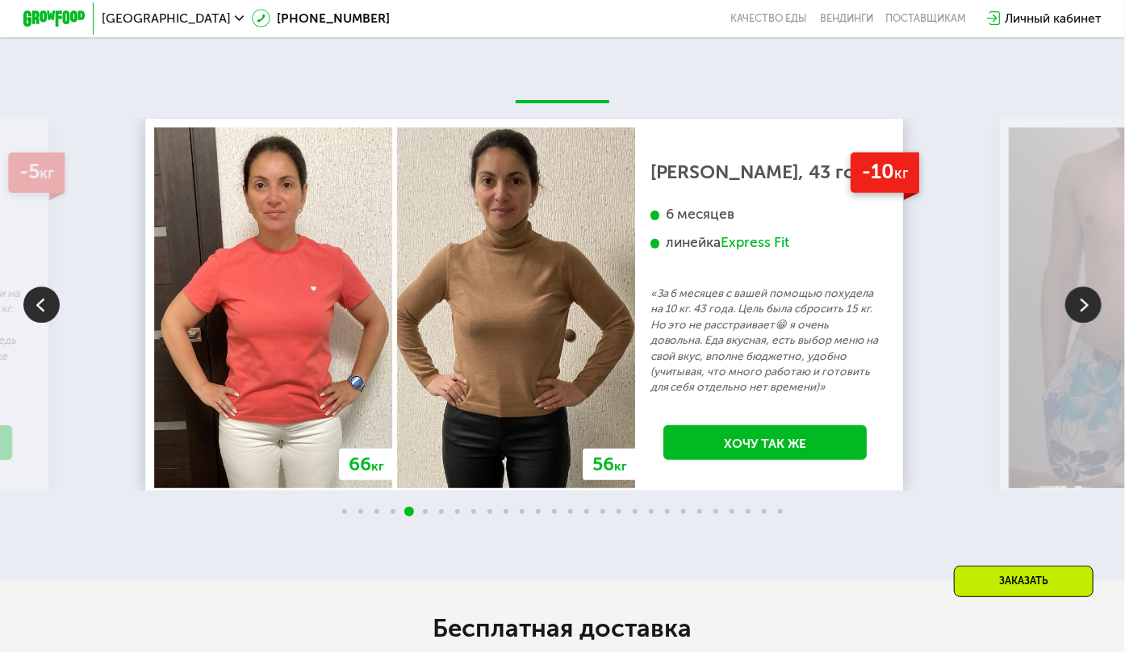
click at [890, 312] on img at bounding box center [1083, 305] width 36 height 36
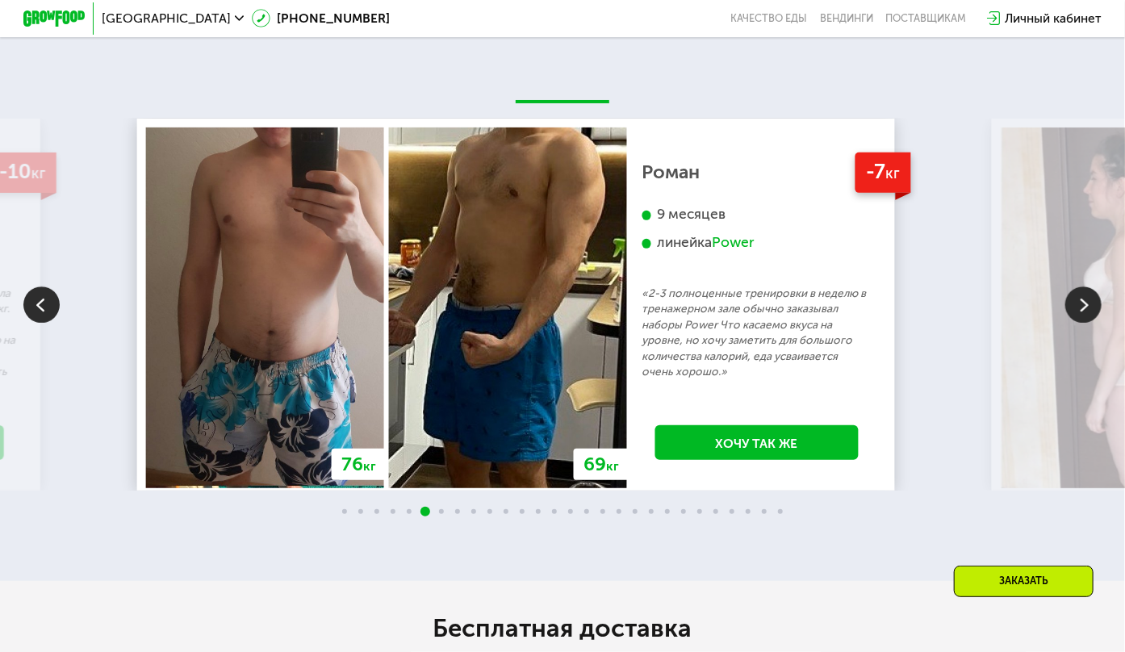
click at [890, 312] on img at bounding box center [1083, 305] width 36 height 36
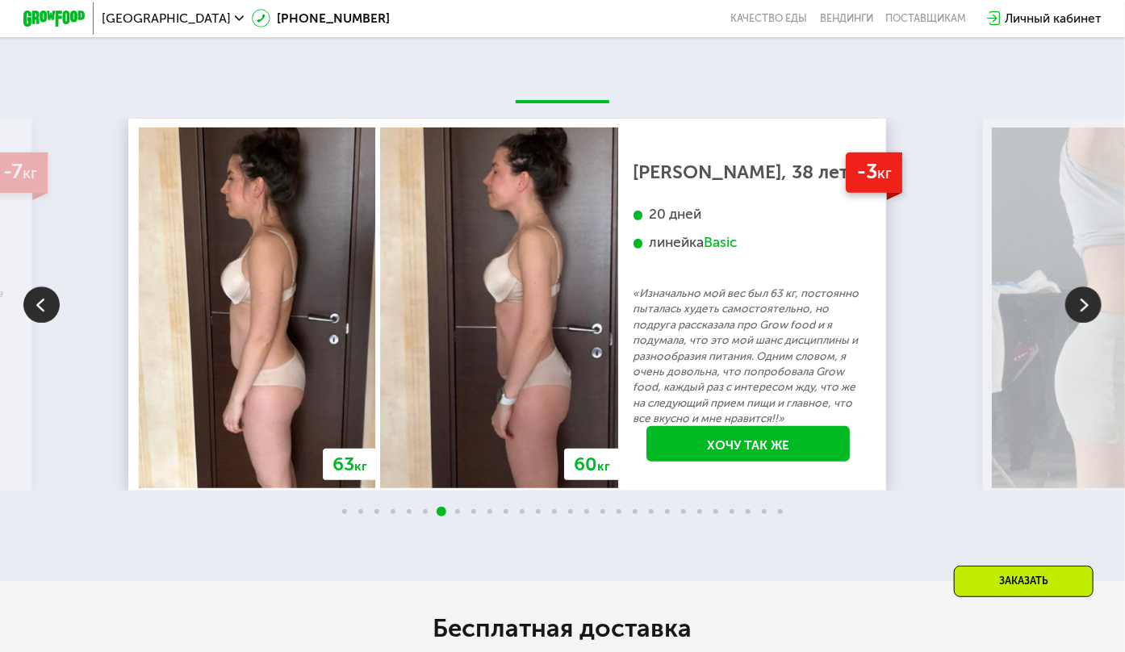
click at [890, 312] on img at bounding box center [1083, 305] width 36 height 36
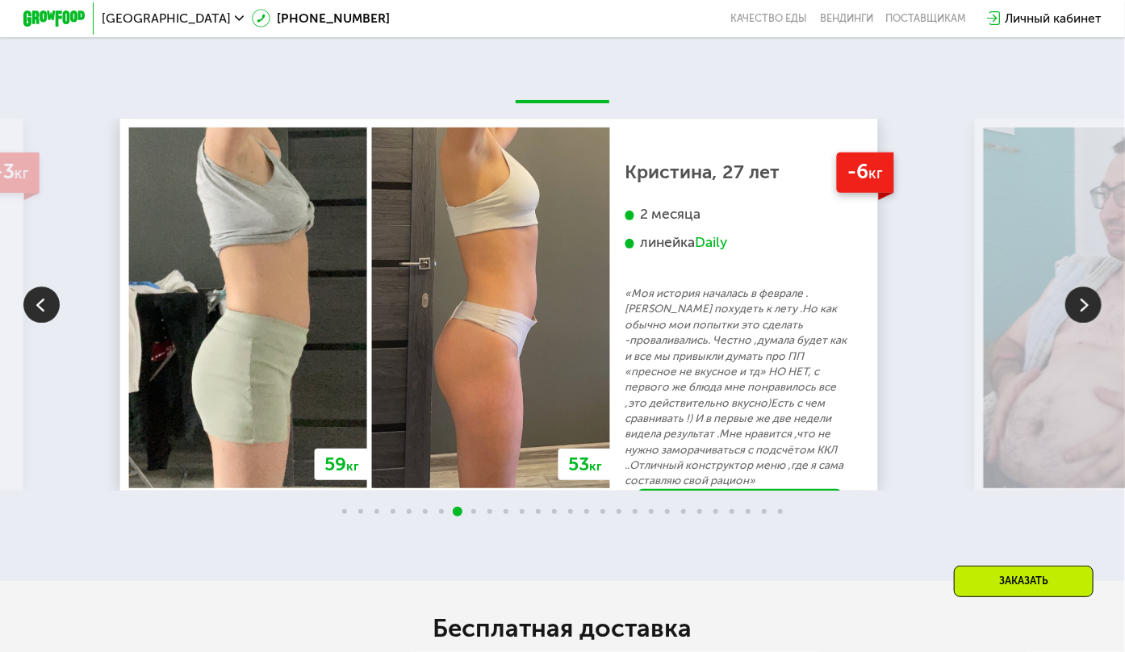
click at [890, 312] on img at bounding box center [1083, 305] width 36 height 36
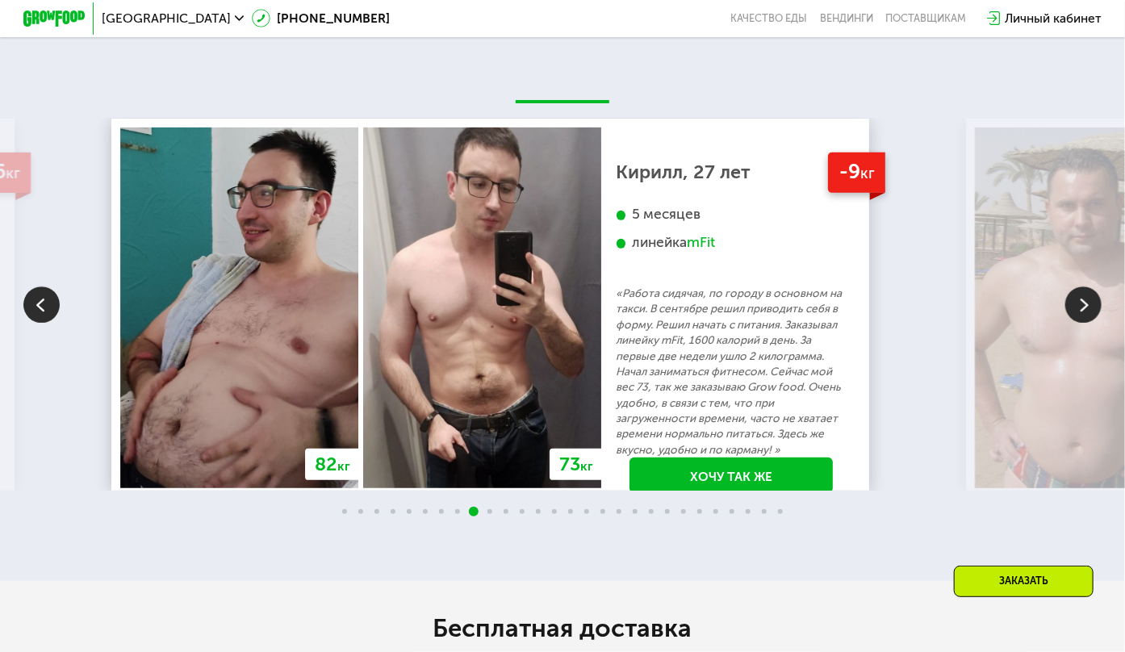
click at [890, 312] on img at bounding box center [1083, 305] width 36 height 36
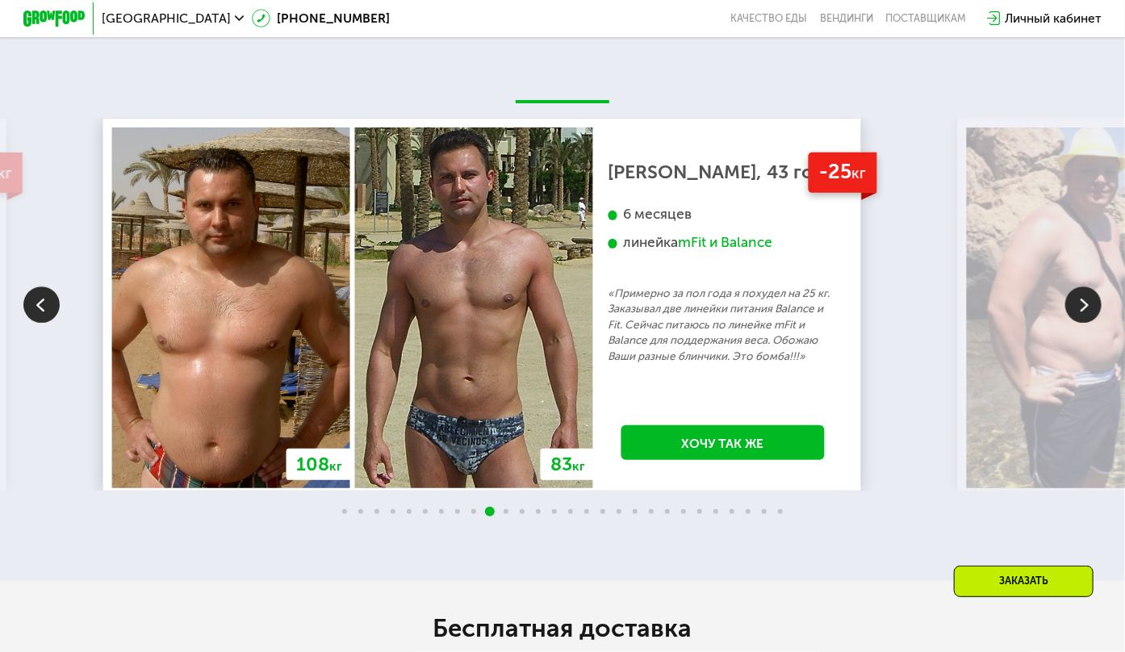
click at [890, 312] on img at bounding box center [1083, 305] width 36 height 36
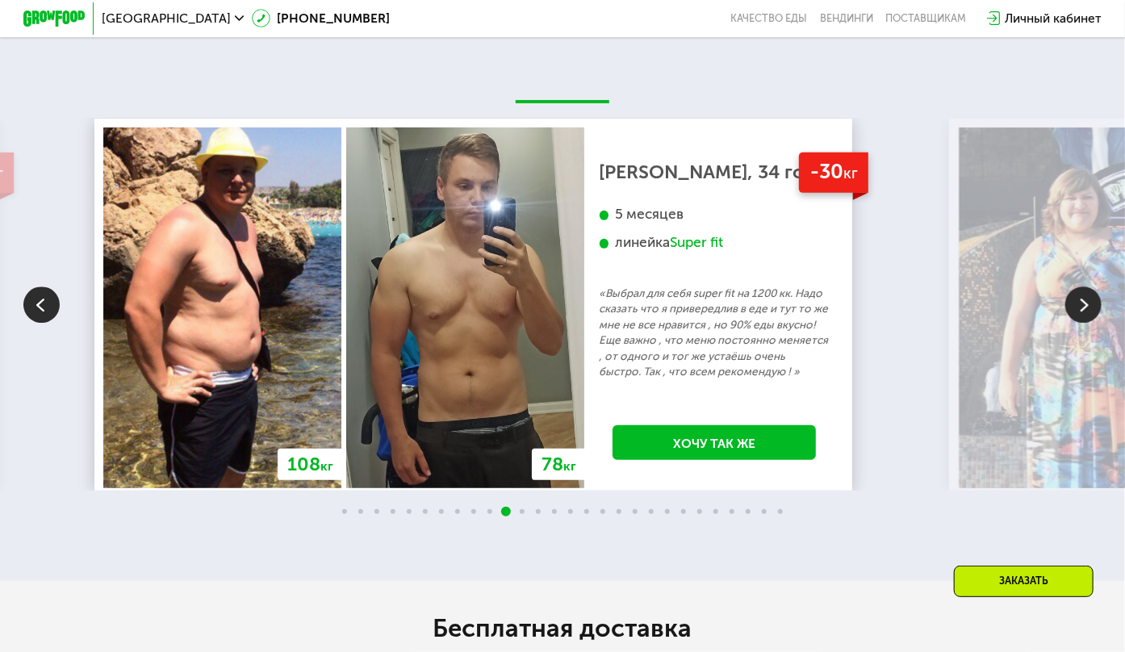
click at [890, 312] on img at bounding box center [1083, 305] width 36 height 36
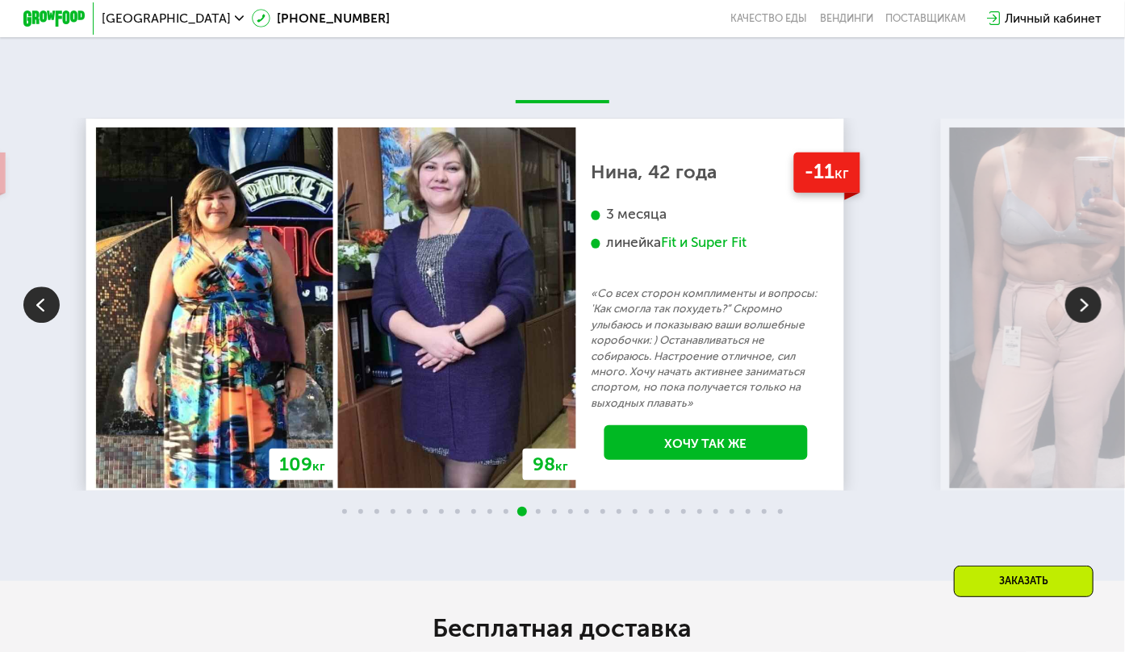
click at [45, 321] on img at bounding box center [41, 305] width 36 height 36
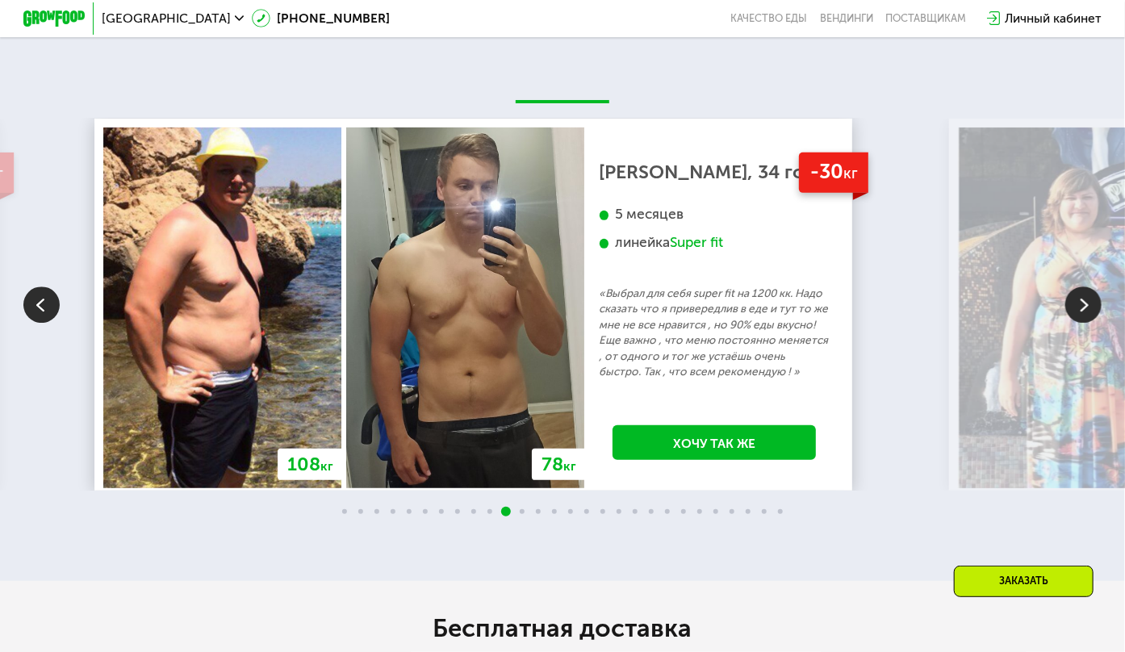
click at [890, 316] on img at bounding box center [1083, 305] width 36 height 36
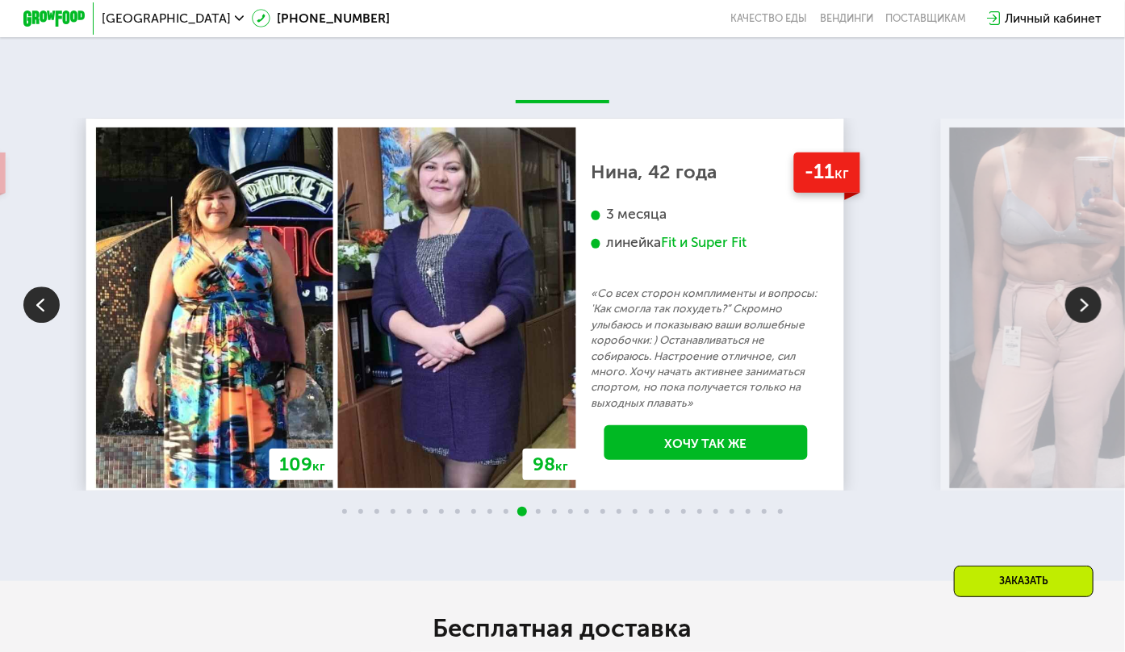
click at [890, 316] on img at bounding box center [1083, 305] width 36 height 36
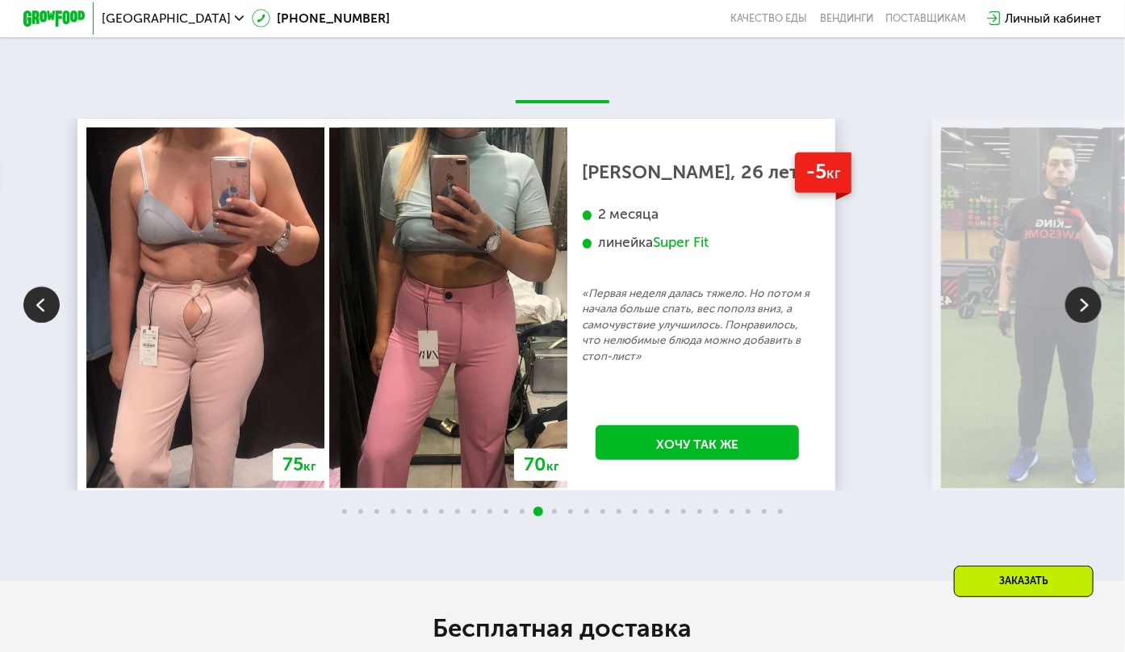
click at [890, 316] on img at bounding box center [1083, 305] width 36 height 36
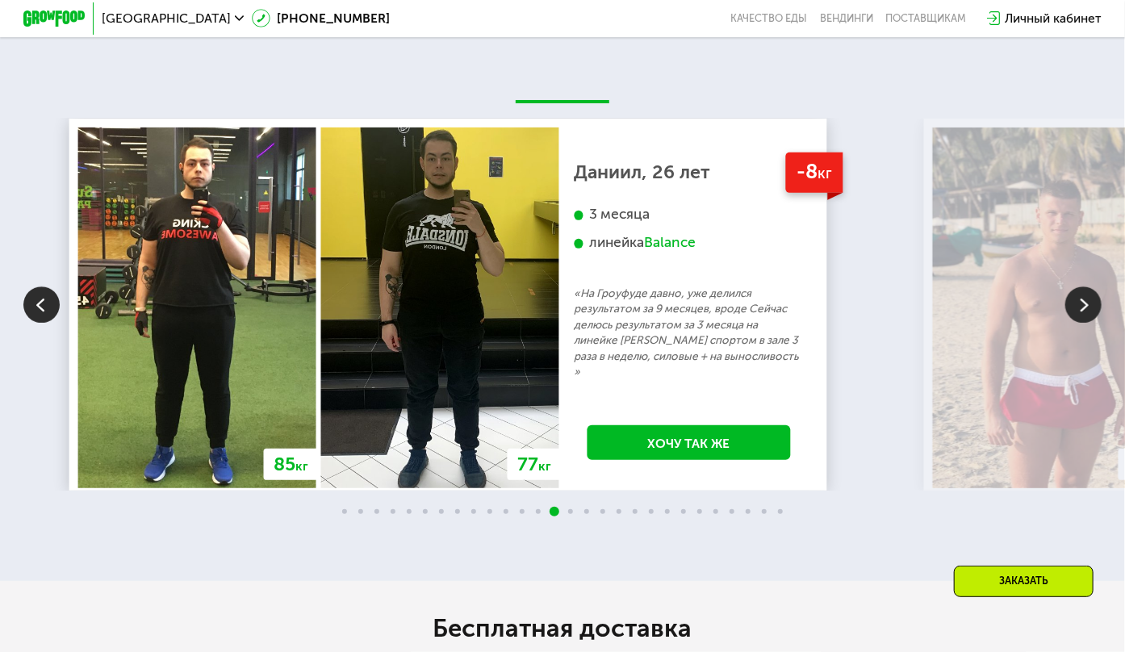
click at [890, 316] on img at bounding box center [1083, 305] width 36 height 36
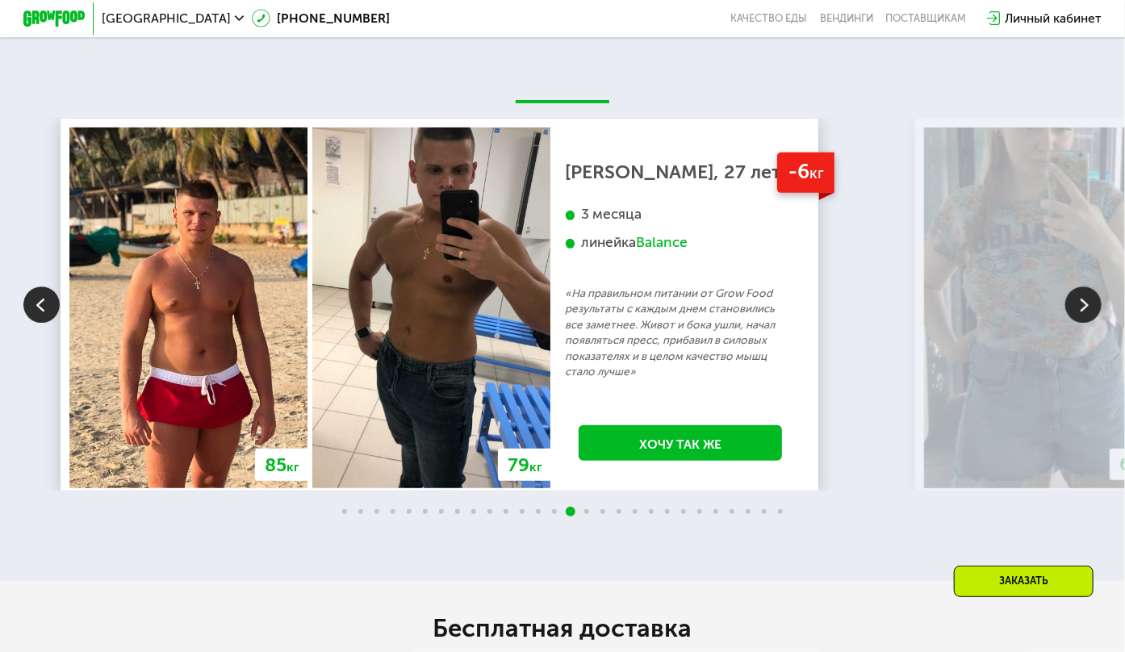
click at [890, 316] on img at bounding box center [1083, 305] width 36 height 36
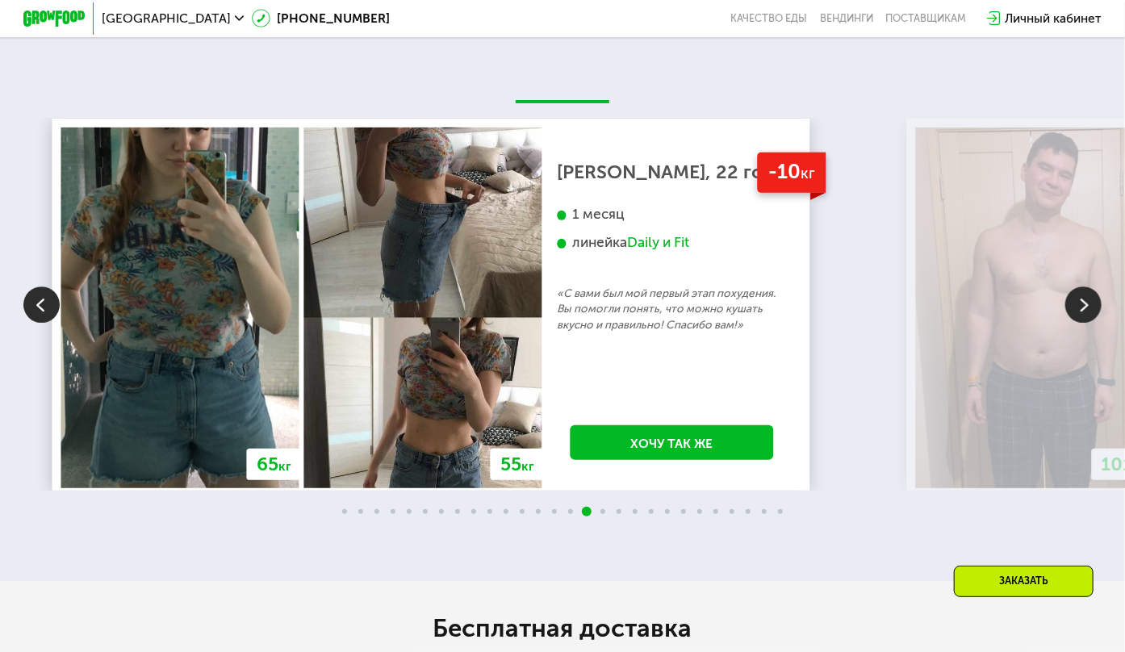
click at [890, 316] on img at bounding box center [1083, 305] width 36 height 36
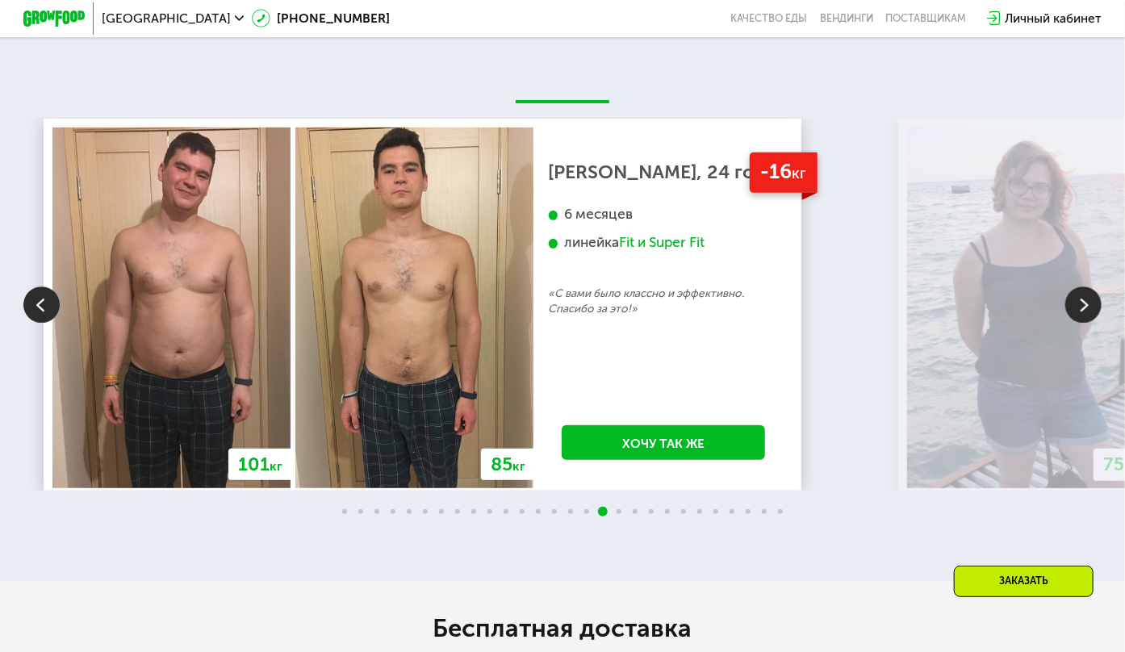
click at [890, 316] on img at bounding box center [1083, 305] width 36 height 36
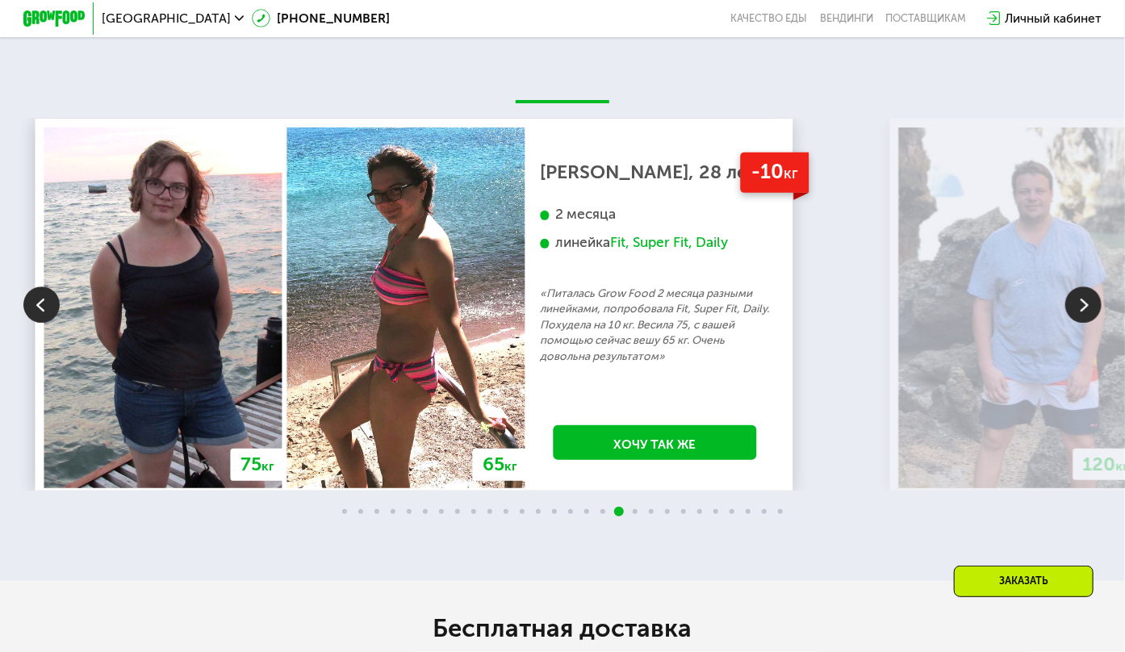
click at [890, 316] on img at bounding box center [1083, 305] width 36 height 36
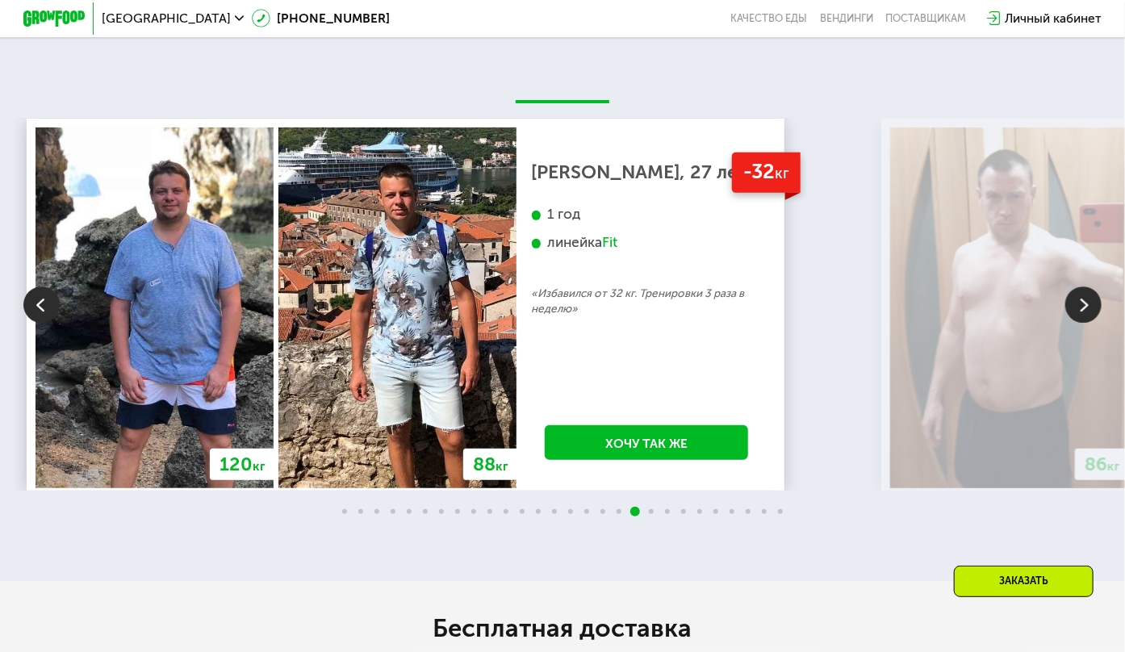
click at [890, 316] on img at bounding box center [1083, 305] width 36 height 36
